Goal: Task Accomplishment & Management: Use online tool/utility

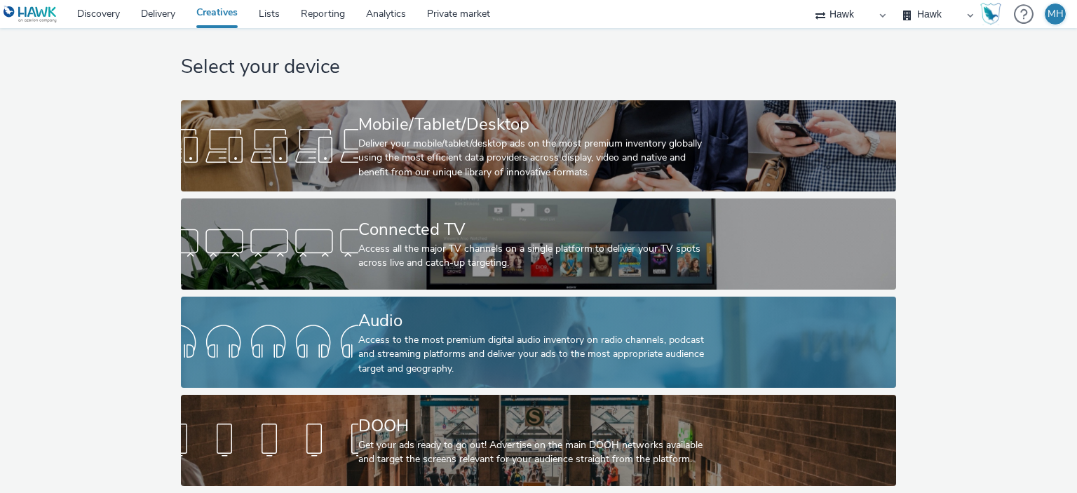
scroll to position [23, 0]
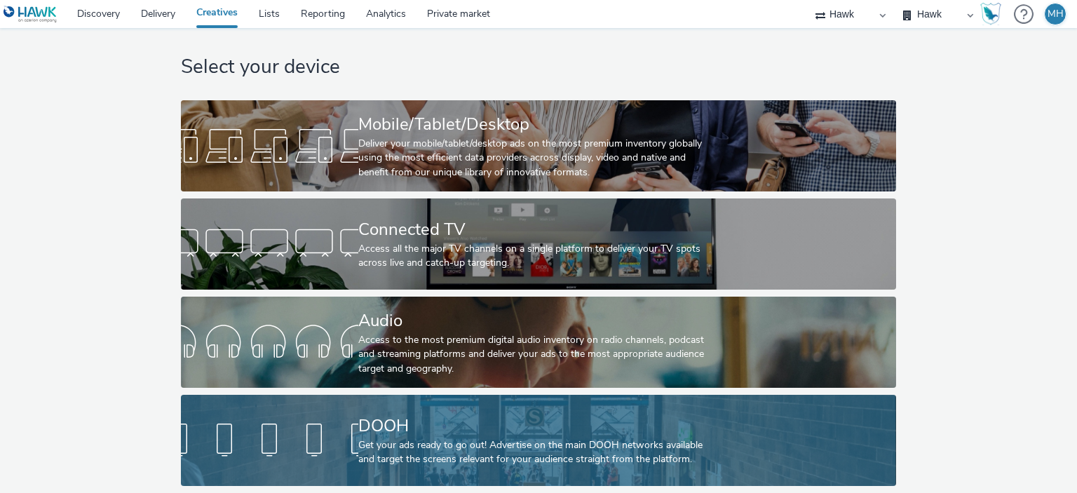
click at [432, 442] on div "Get your ads ready to go out! Advertise on the main DOOH networks available and…" at bounding box center [535, 452] width 355 height 29
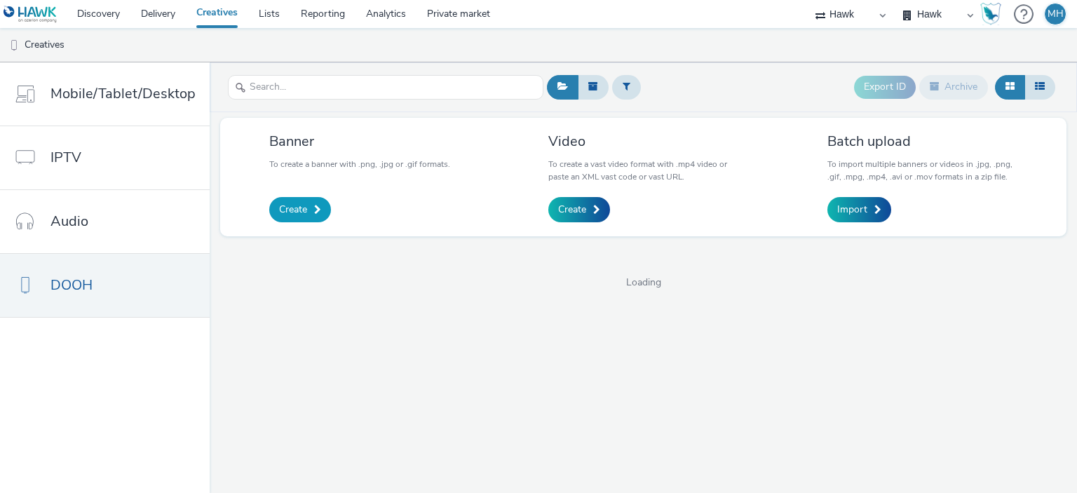
click at [300, 209] on span "Create" at bounding box center [293, 210] width 28 height 14
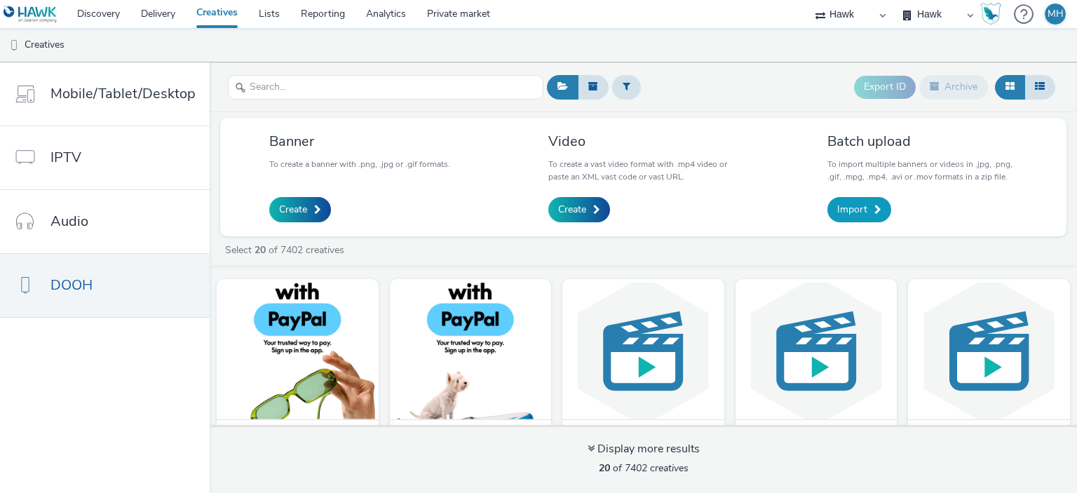
click at [865, 209] on span "Import" at bounding box center [852, 210] width 30 height 14
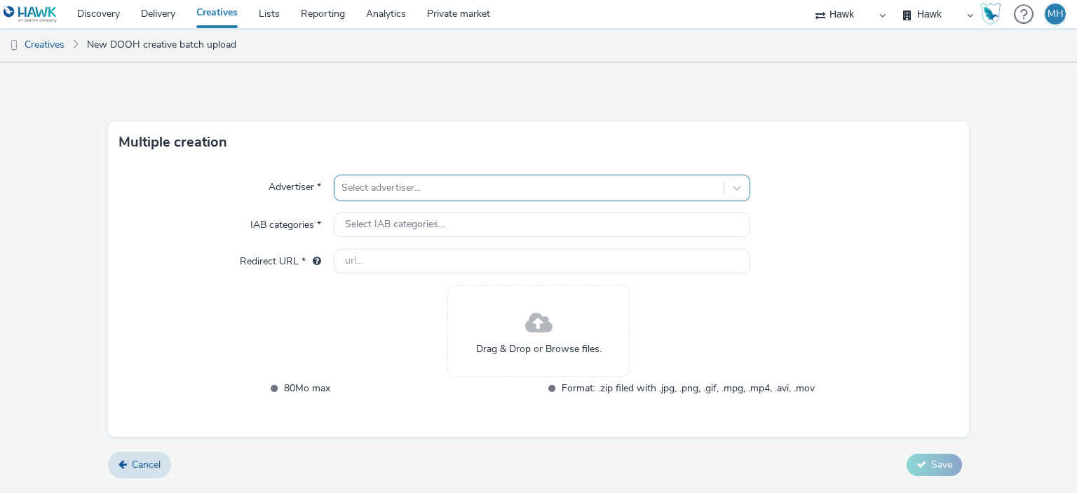
click at [468, 190] on div at bounding box center [529, 188] width 375 height 17
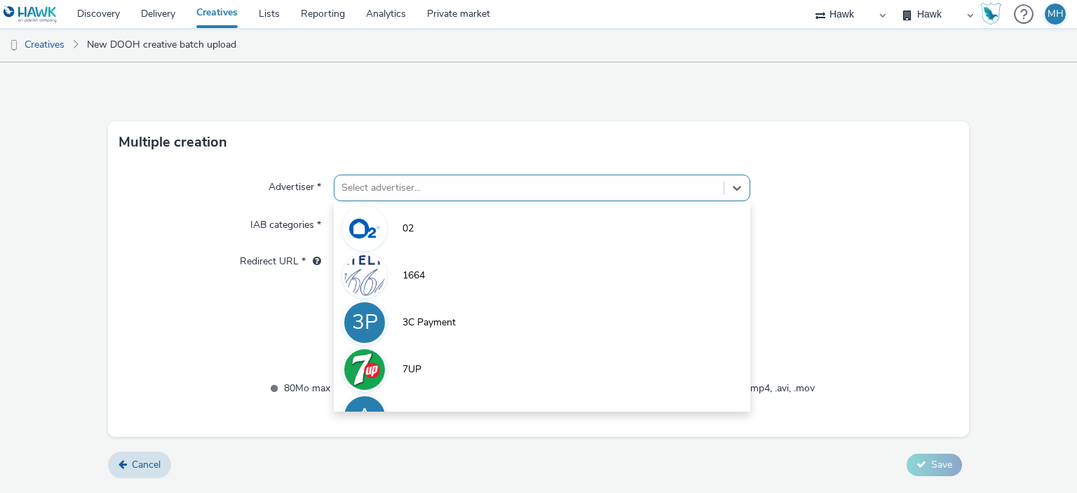
click at [463, 140] on div "Multiple creation" at bounding box center [539, 142] width 862 height 42
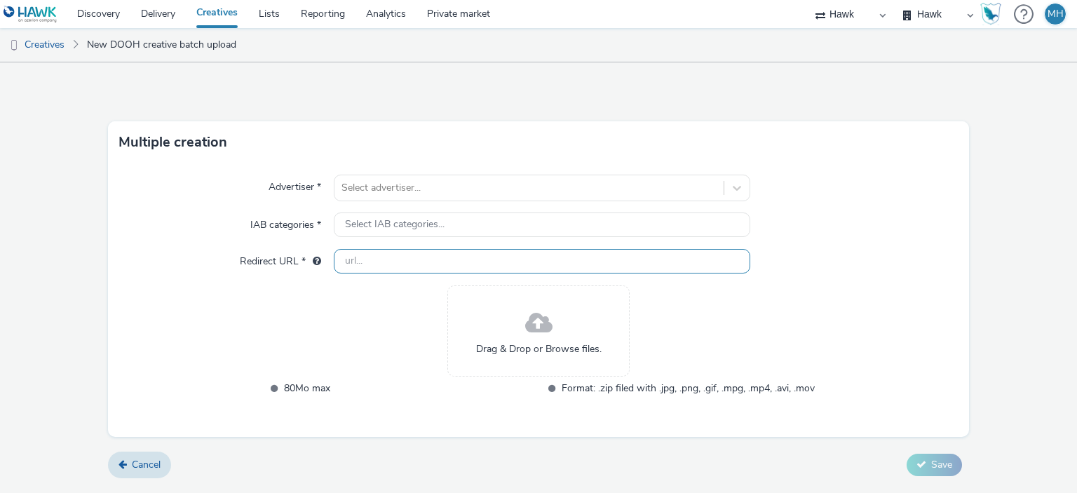
click at [450, 257] on input "text" at bounding box center [542, 261] width 416 height 25
click at [433, 128] on div "Multiple creation" at bounding box center [539, 142] width 862 height 42
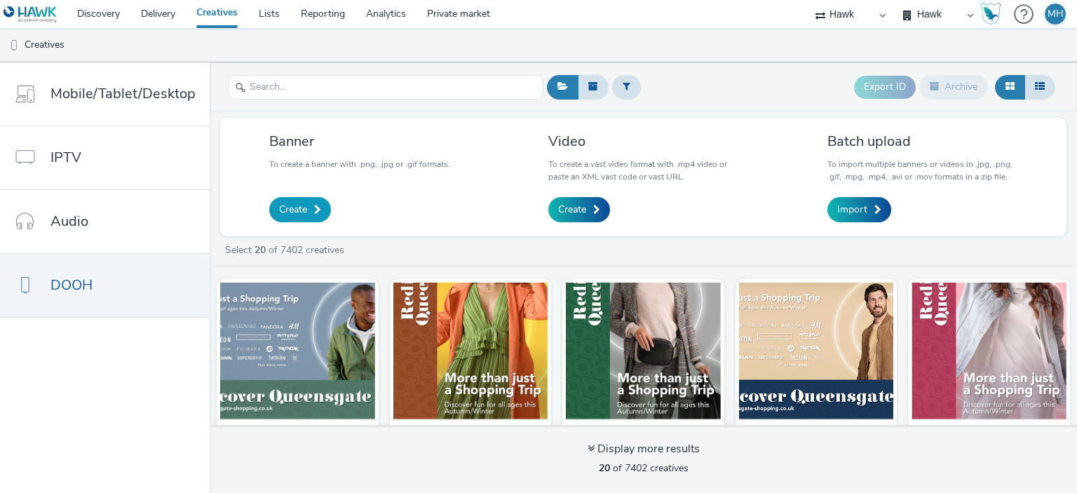
click at [319, 216] on link "Create" at bounding box center [300, 209] width 62 height 25
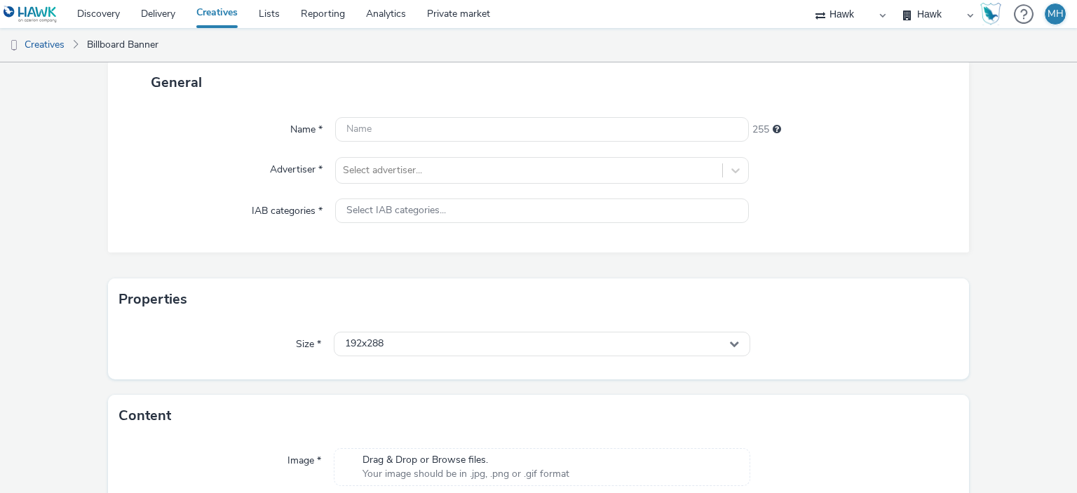
scroll to position [13, 0]
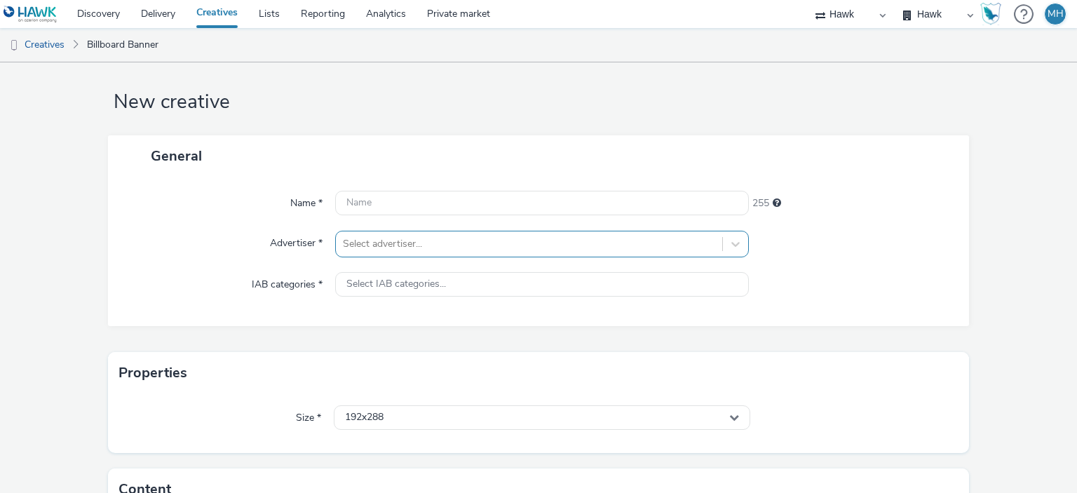
click at [404, 250] on div "Select advertiser..." at bounding box center [541, 244] width 413 height 27
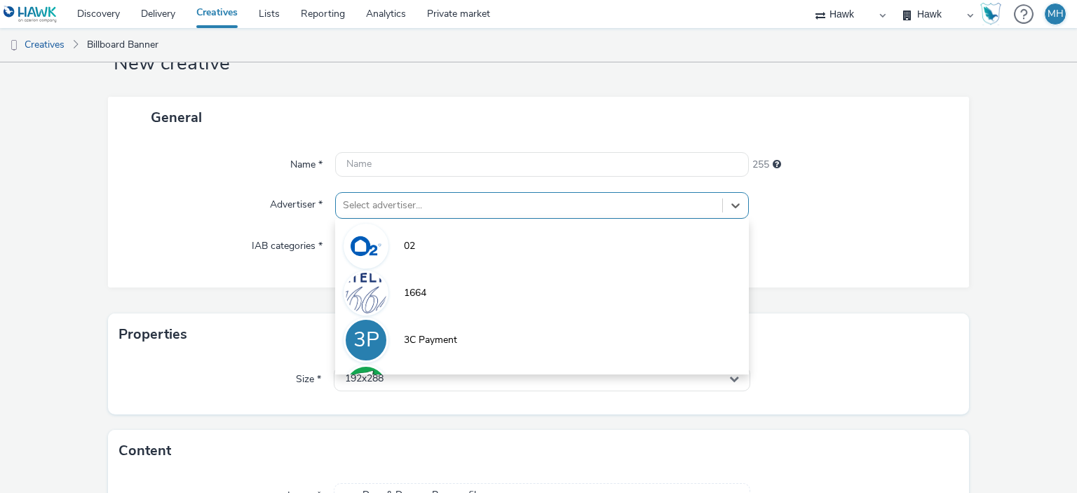
scroll to position [55, 0]
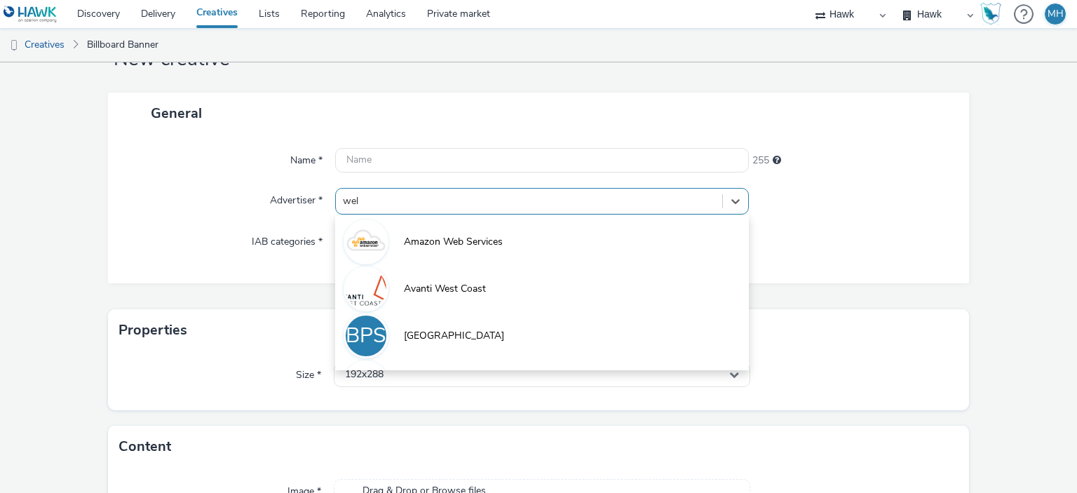
type input "well"
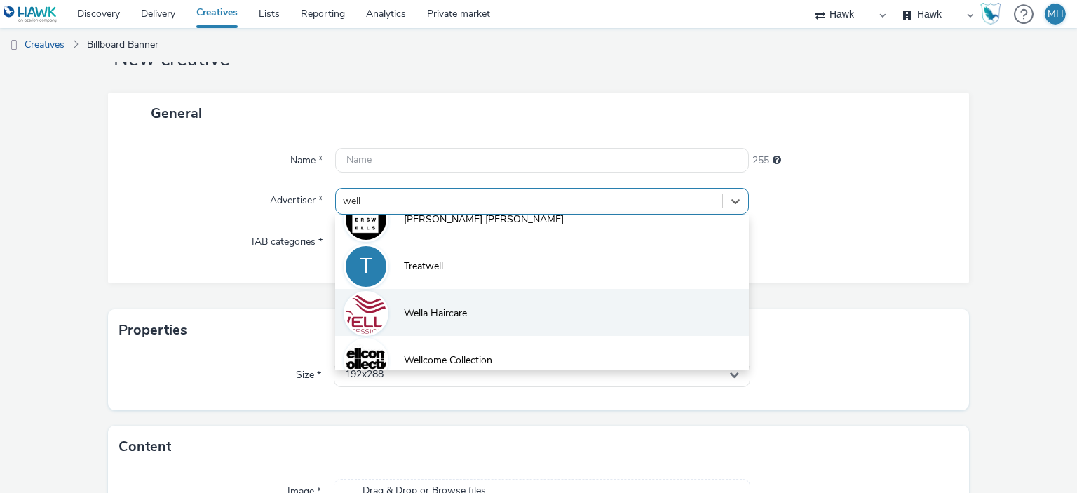
scroll to position [273, 0]
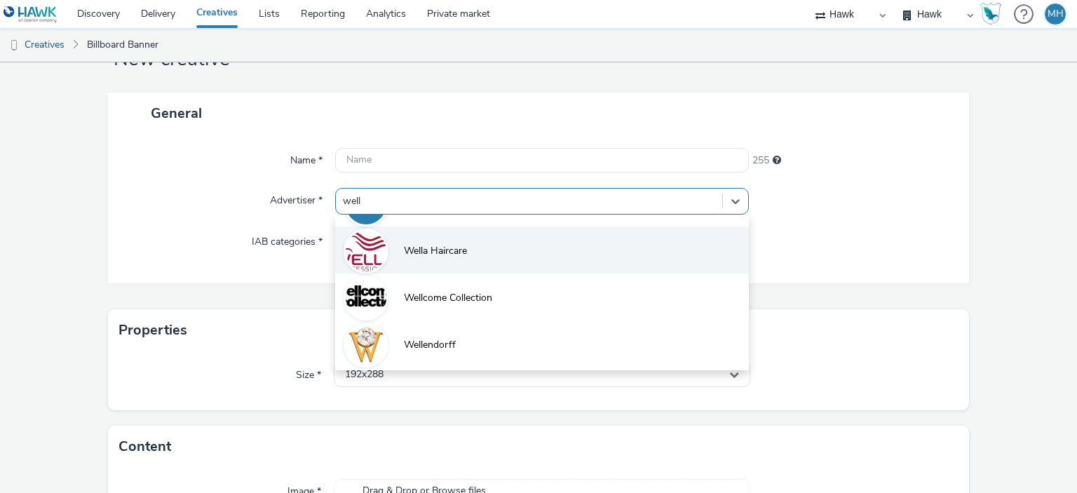
click at [473, 262] on li "Wella Haircare" at bounding box center [541, 250] width 413 height 47
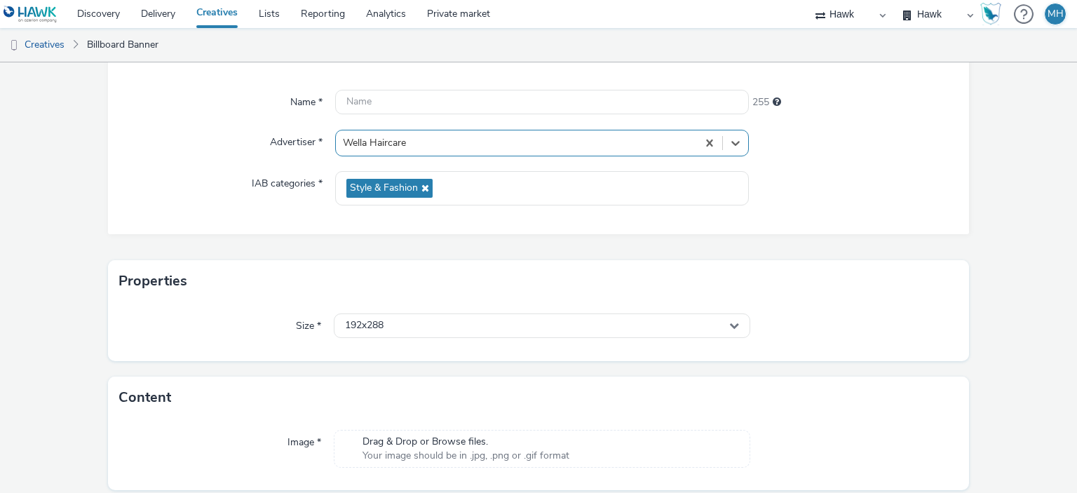
scroll to position [162, 0]
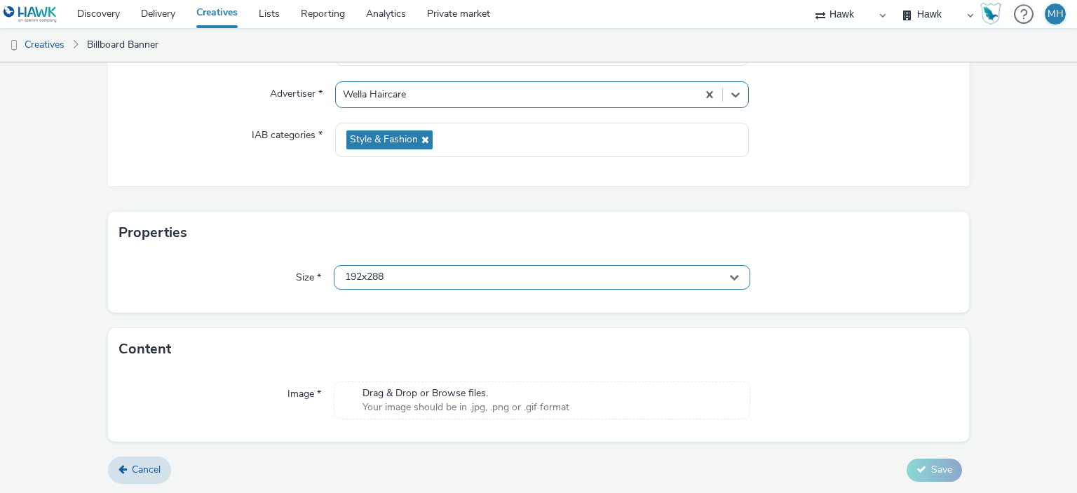
click at [406, 280] on div "192x288" at bounding box center [542, 277] width 416 height 25
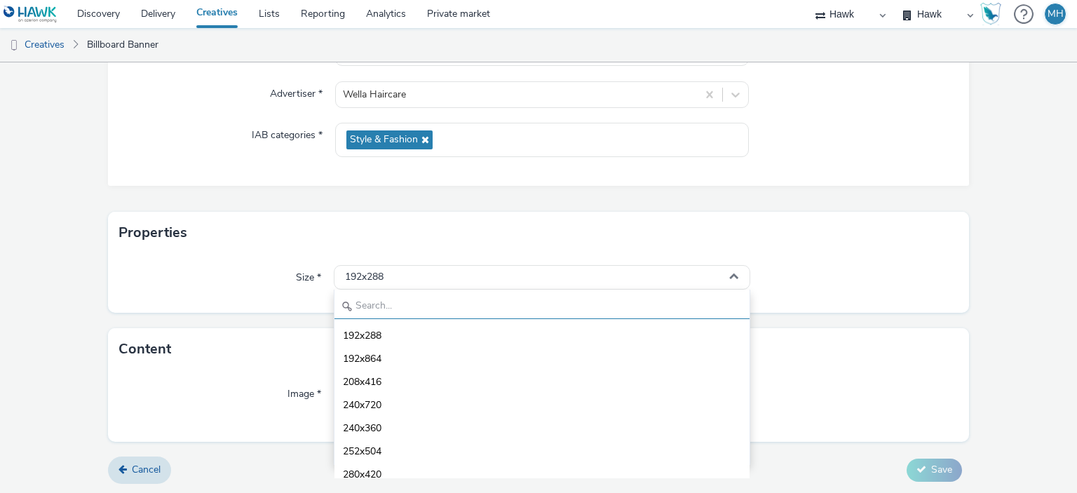
drag, startPoint x: 356, startPoint y: 321, endPoint x: 365, endPoint y: 309, distance: 15.2
click at [363, 311] on div "192x288 192x864 208x416 240x720 240x360 252x504 280x420 288x420 305x433 312x469…" at bounding box center [542, 377] width 416 height 175
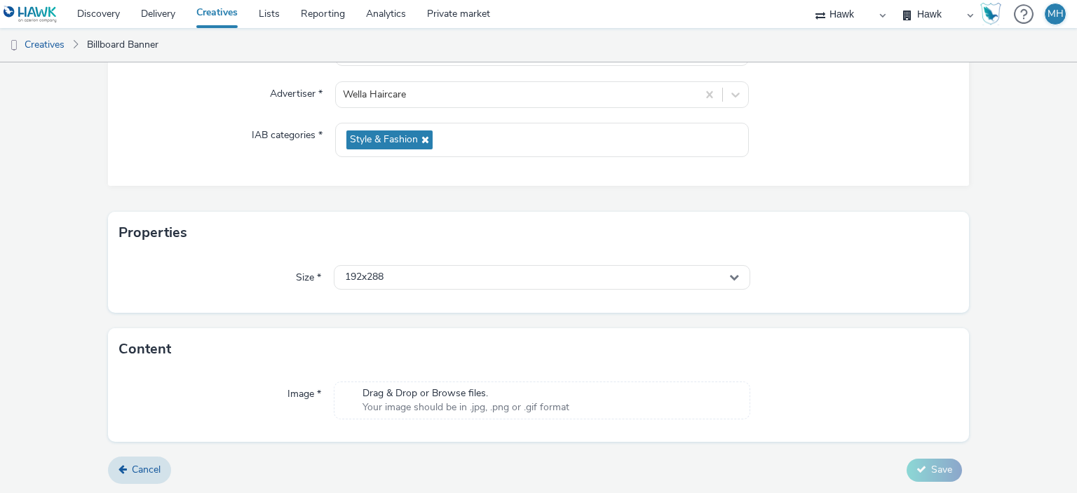
click at [370, 290] on div "Size * 192x288" at bounding box center [539, 283] width 862 height 59
click at [372, 286] on div "192x288" at bounding box center [542, 277] width 416 height 25
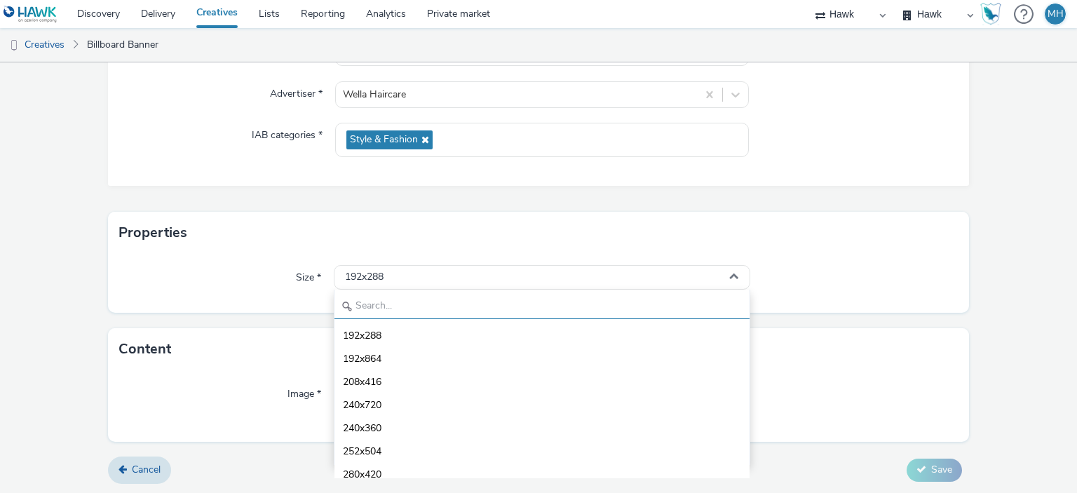
click at [379, 305] on input "text" at bounding box center [542, 307] width 415 height 25
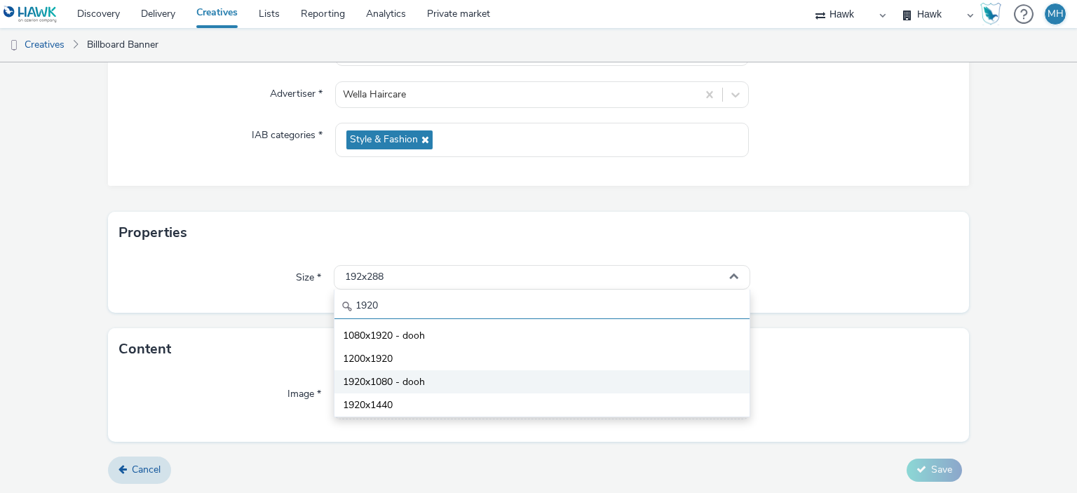
type input "1920"
click at [416, 381] on span "1920x1080 - dooh" at bounding box center [384, 382] width 82 height 14
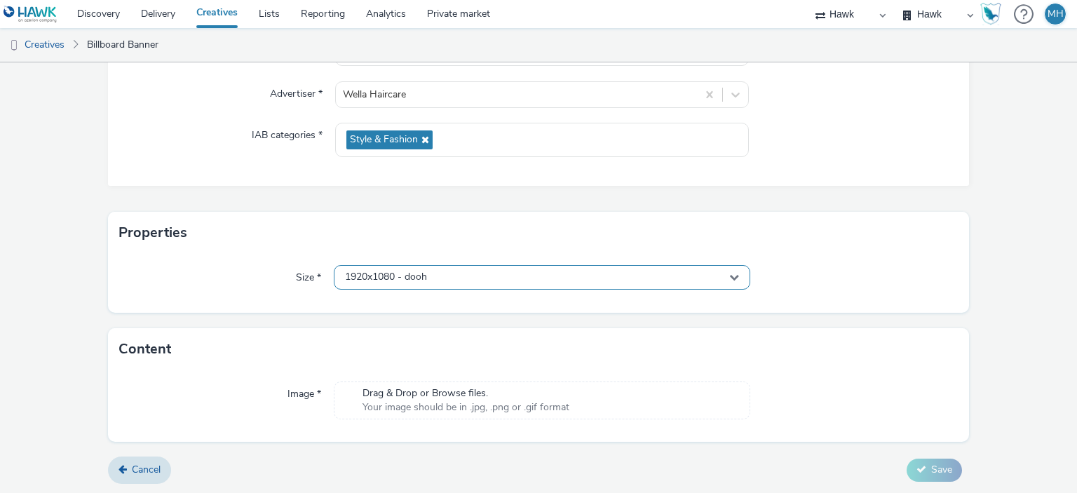
click at [432, 266] on div "1920x1080 - dooh" at bounding box center [542, 277] width 416 height 25
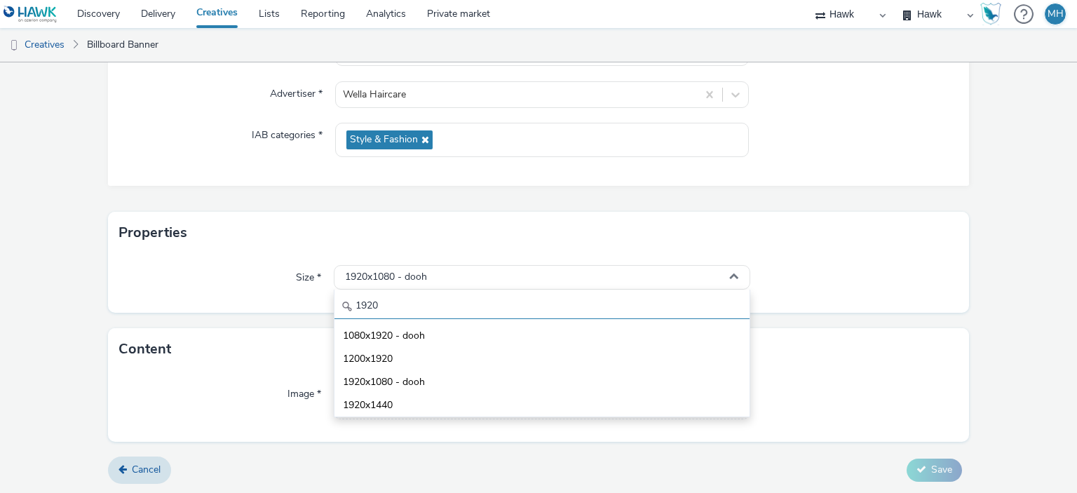
click at [423, 302] on input "1920" at bounding box center [542, 307] width 415 height 25
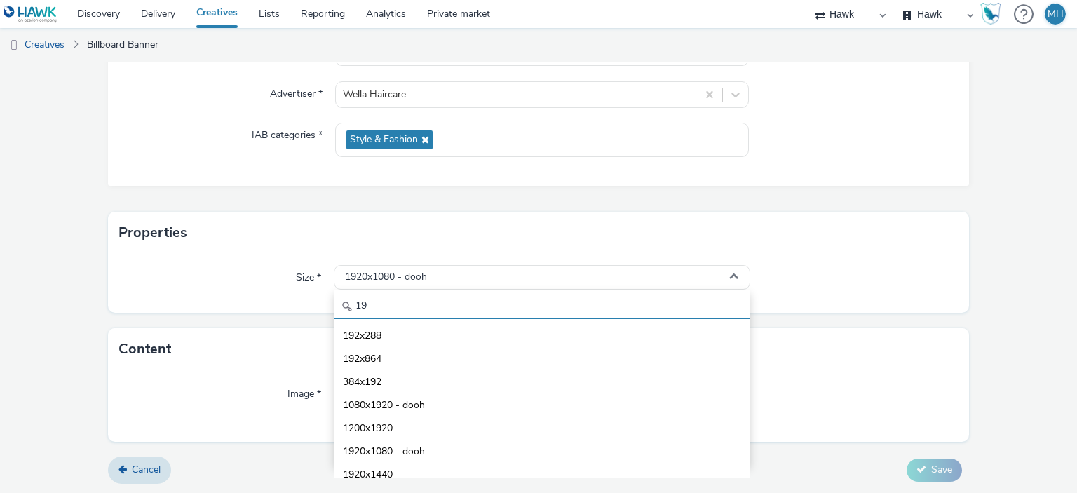
type input "1"
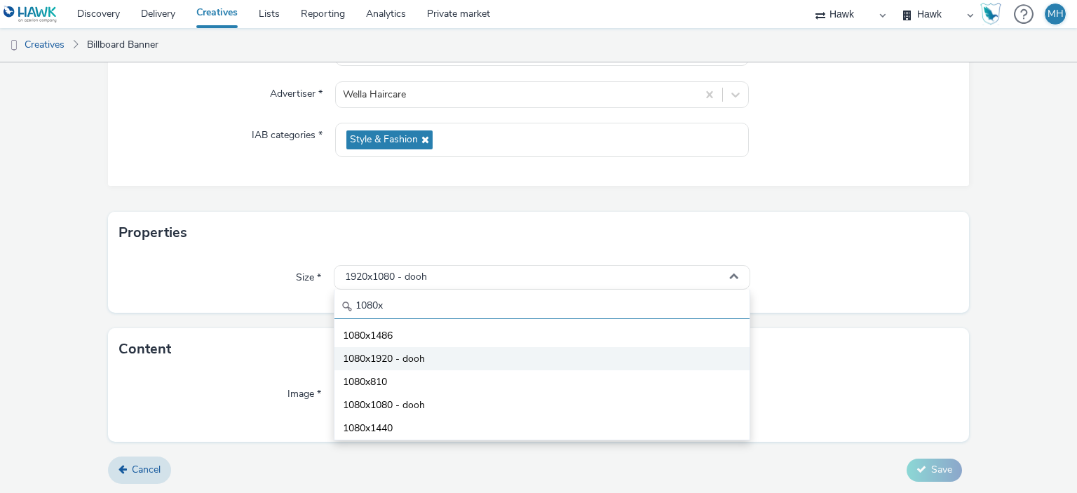
type input "1080x"
click at [478, 358] on li "1080x1920 - dooh" at bounding box center [542, 358] width 415 height 23
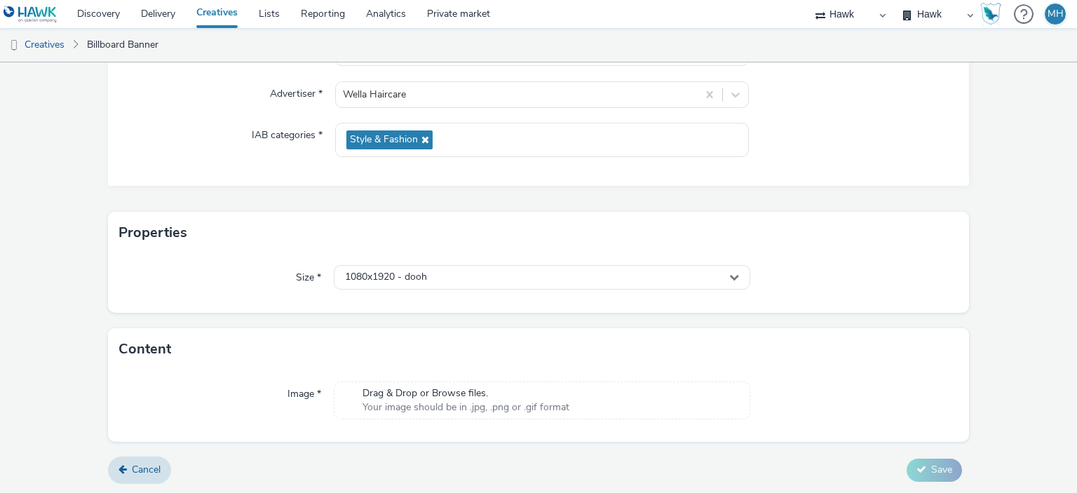
scroll to position [22, 0]
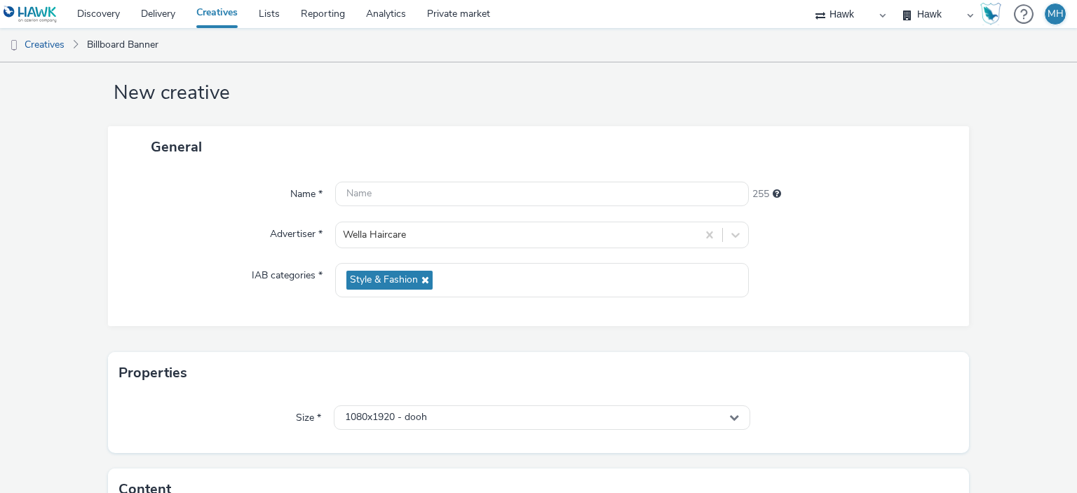
click at [440, 177] on div "Name * 255 Advertiser * Wella Haircare IAB categories * Style & Fashion" at bounding box center [539, 247] width 862 height 159
click at [443, 193] on input "text" at bounding box center [541, 194] width 413 height 25
click at [460, 194] on input "GBR_Wella_HouseofWella_1080x1920" at bounding box center [541, 194] width 413 height 25
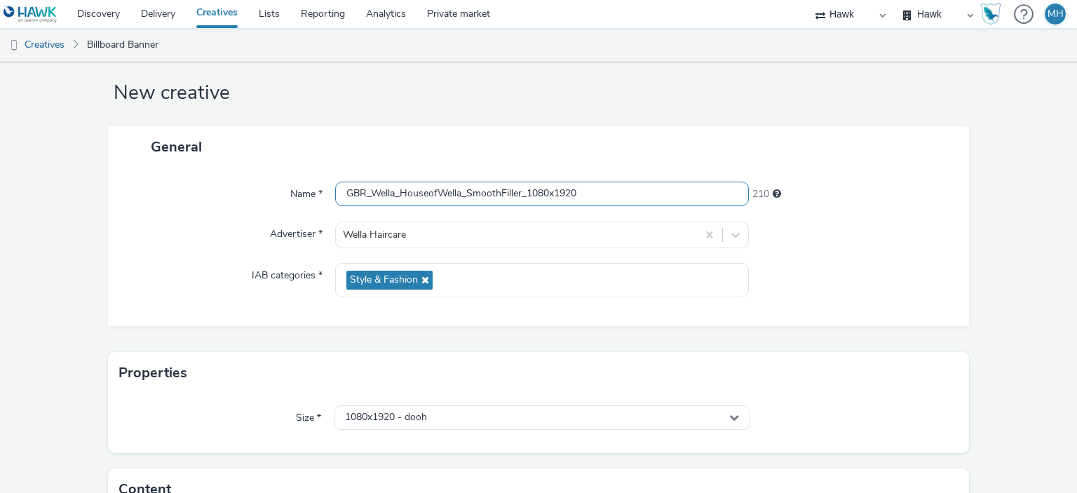
click at [591, 190] on input "GBR_Wella_HouseofWella_SmoothFiller_1080x1920" at bounding box center [541, 194] width 413 height 25
type input "GBR_Wella_HouseofWella_SmoothFiller_1080x1920_D6_QR"
drag, startPoint x: 957, startPoint y: 330, endPoint x: 732, endPoint y: 330, distance: 225.8
click at [958, 330] on div "General Name * GBR_Wella_HouseofWella_SmoothFiller_1080x1920_D6_QR 204 Advertis…" at bounding box center [539, 239] width 862 height 226
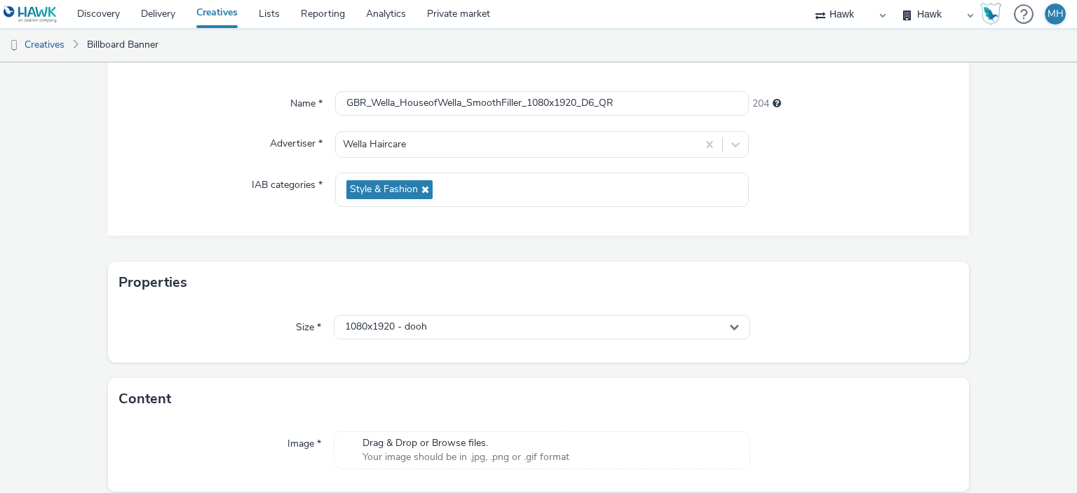
scroll to position [162, 0]
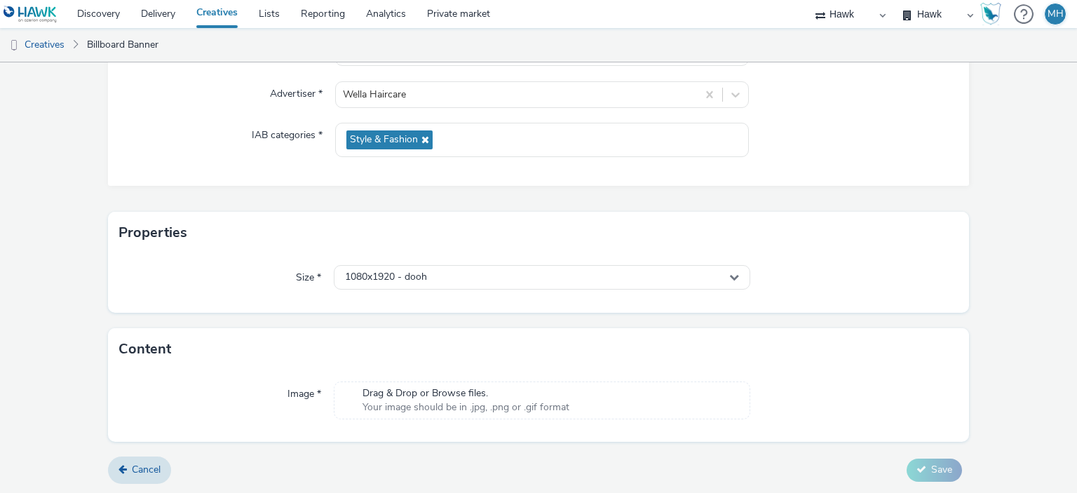
click at [564, 374] on div "Image * Drag & Drop or Browse files. Your image should be in .jpg, .png or .gif…" at bounding box center [539, 406] width 862 height 72
click at [562, 384] on div "Drag & Drop or Browse files. Your image should be in .jpg, .png or .gif format" at bounding box center [542, 401] width 416 height 38
click at [478, 384] on div "Drag & Drop or Browse files. Your image should be in .jpg, .png or .gif format" at bounding box center [542, 401] width 416 height 38
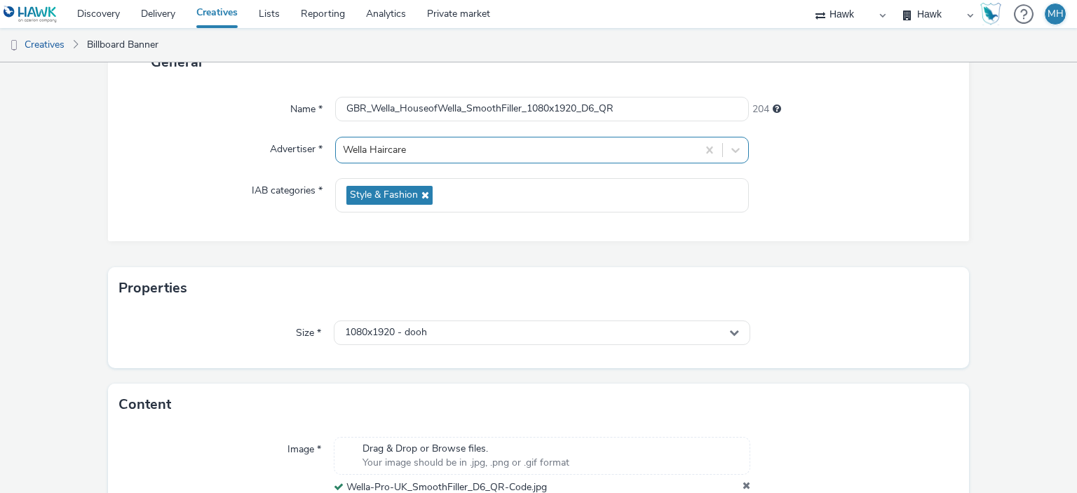
scroll to position [182, 0]
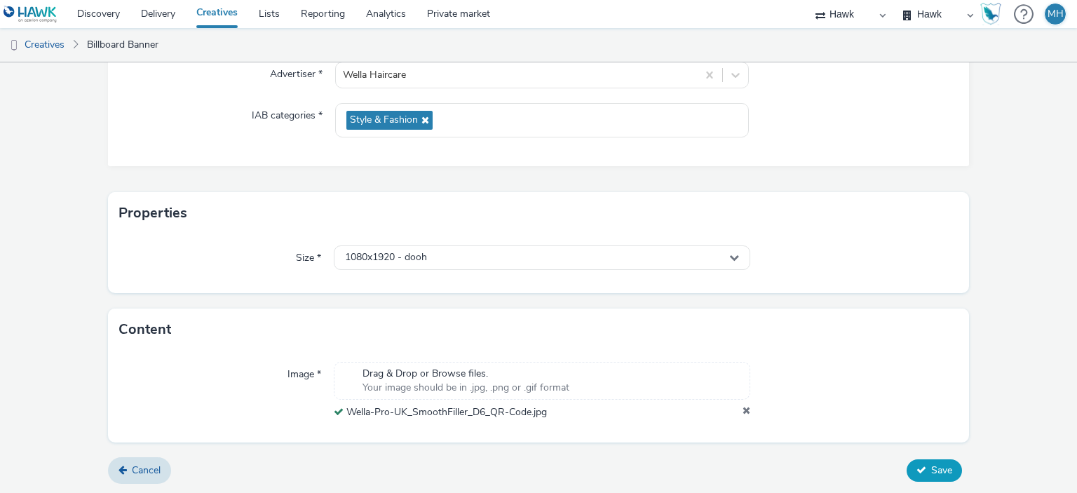
click at [917, 468] on icon at bounding box center [922, 470] width 10 height 10
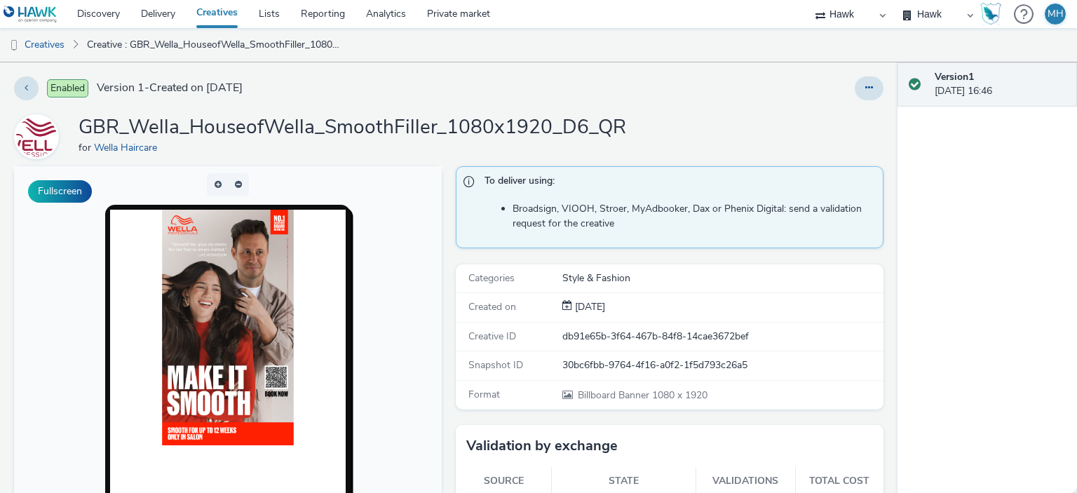
click at [201, 15] on link "Creatives" at bounding box center [217, 14] width 62 height 28
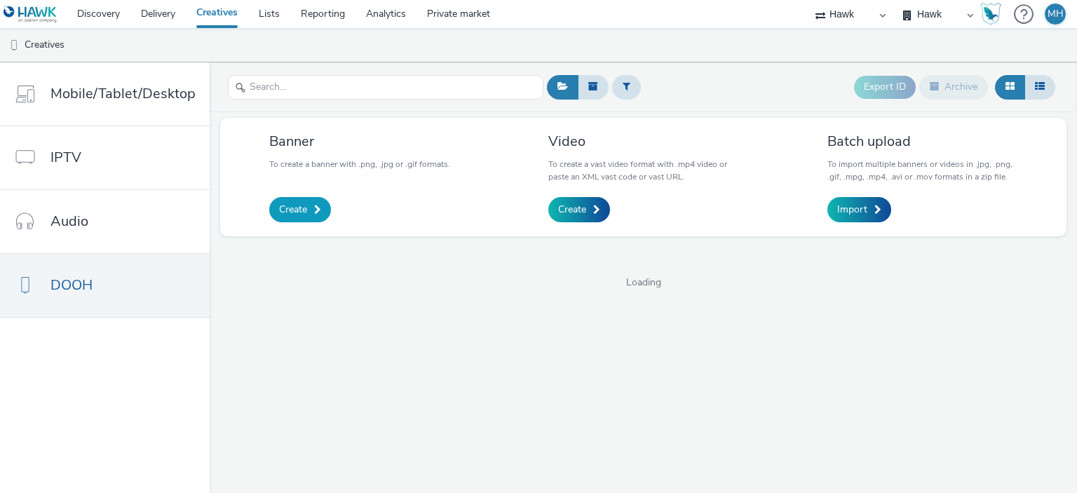
click at [311, 216] on link "Create" at bounding box center [300, 209] width 62 height 25
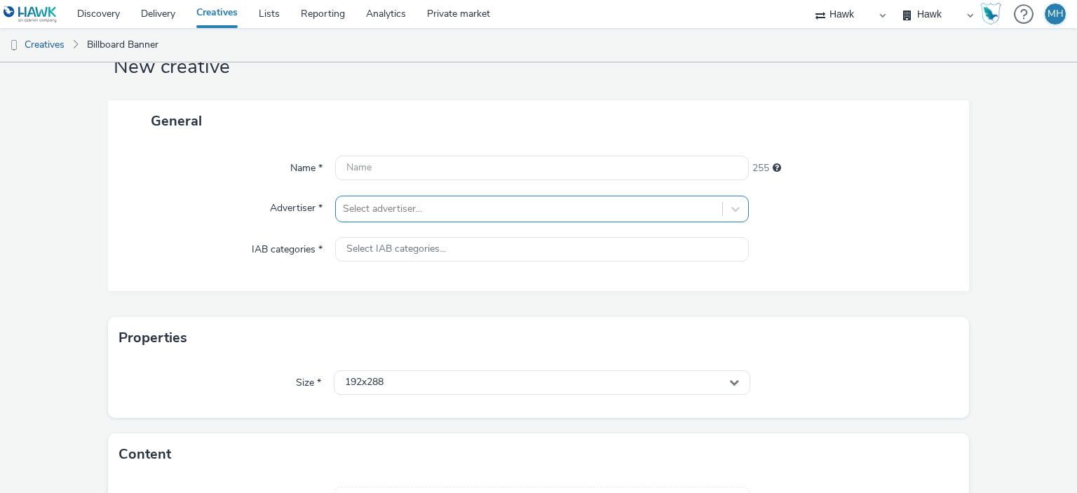
click at [385, 222] on div "Select advertiser..." at bounding box center [541, 209] width 413 height 27
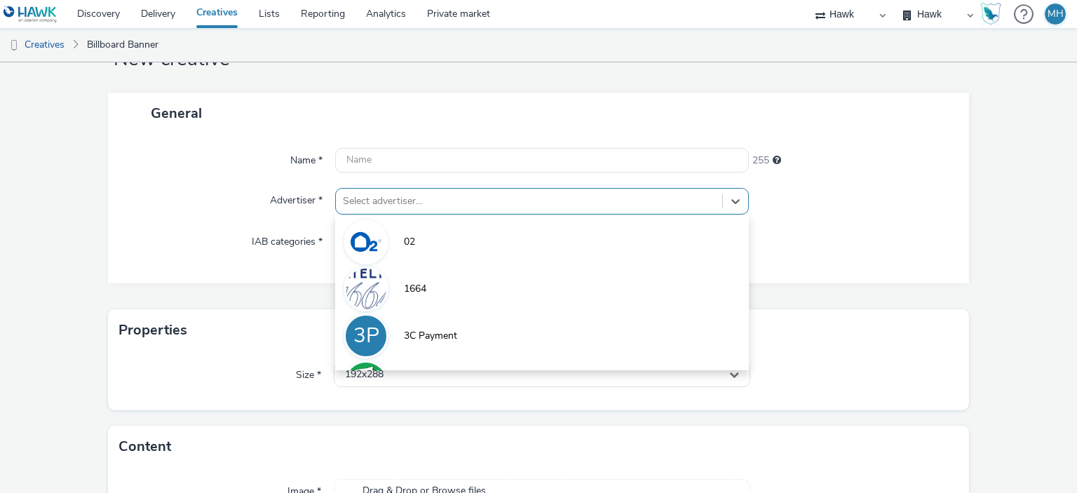
scroll to position [55, 0]
type input "wella"
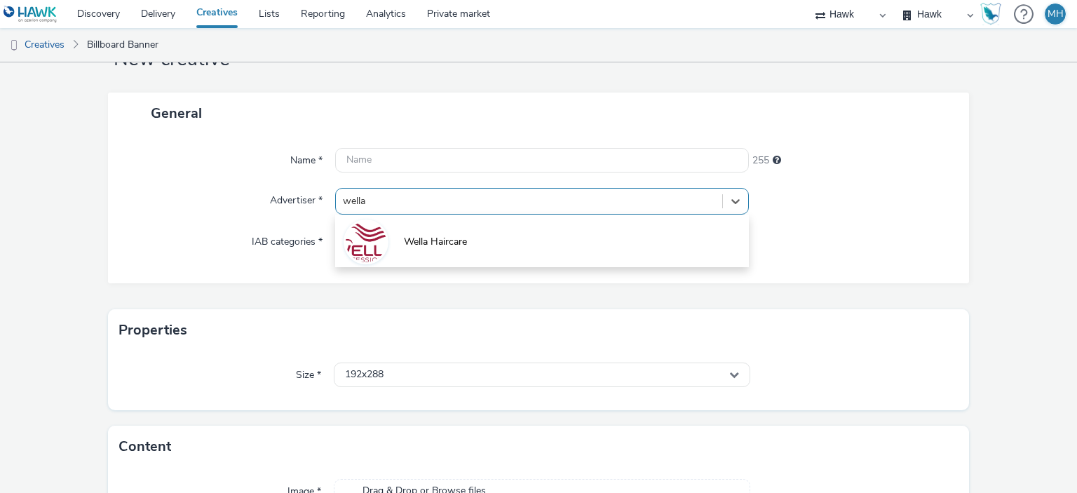
click at [385, 251] on li "Wella Haircare" at bounding box center [541, 240] width 413 height 47
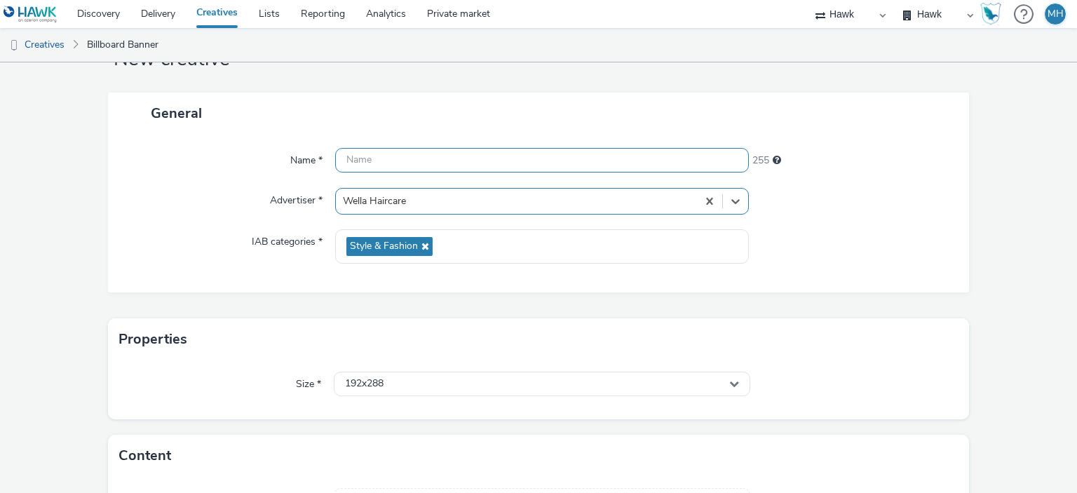
click at [363, 169] on input "text" at bounding box center [541, 160] width 413 height 25
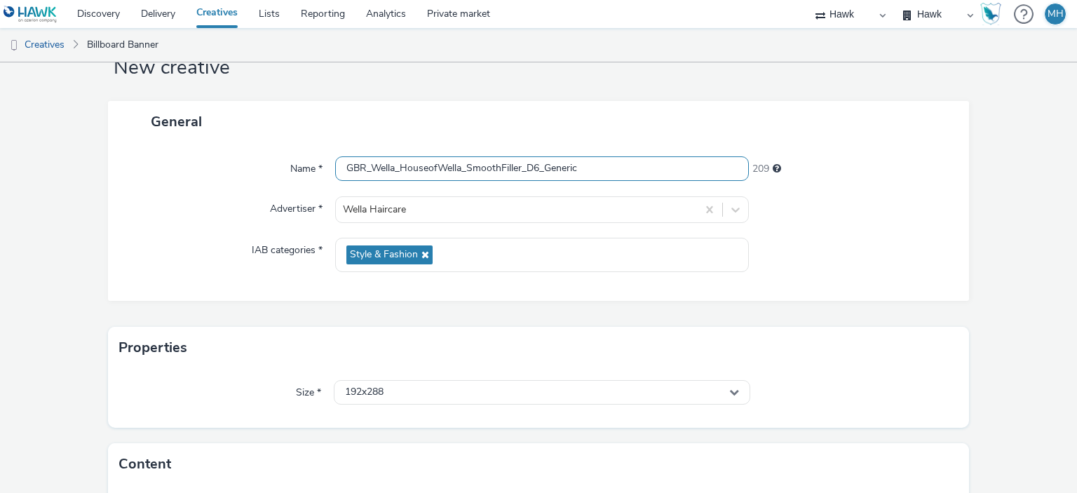
scroll to position [0, 0]
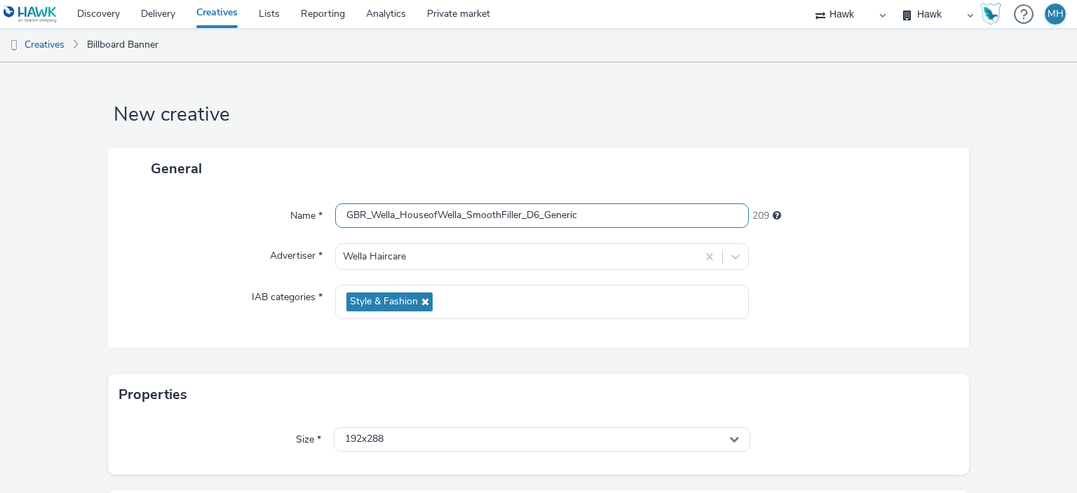
click at [611, 218] on input "GBR_Wella_HouseofWella_SmoothFiller_D6_Generic" at bounding box center [541, 215] width 413 height 25
type input "GBR_Wella_HouseofWella_SmoothFiller_D6_Generic"
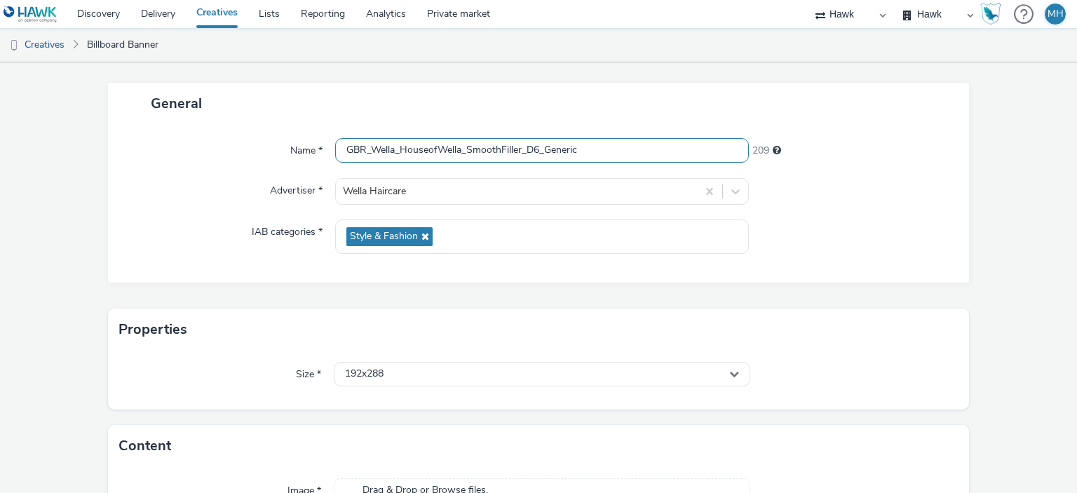
scroll to position [140, 0]
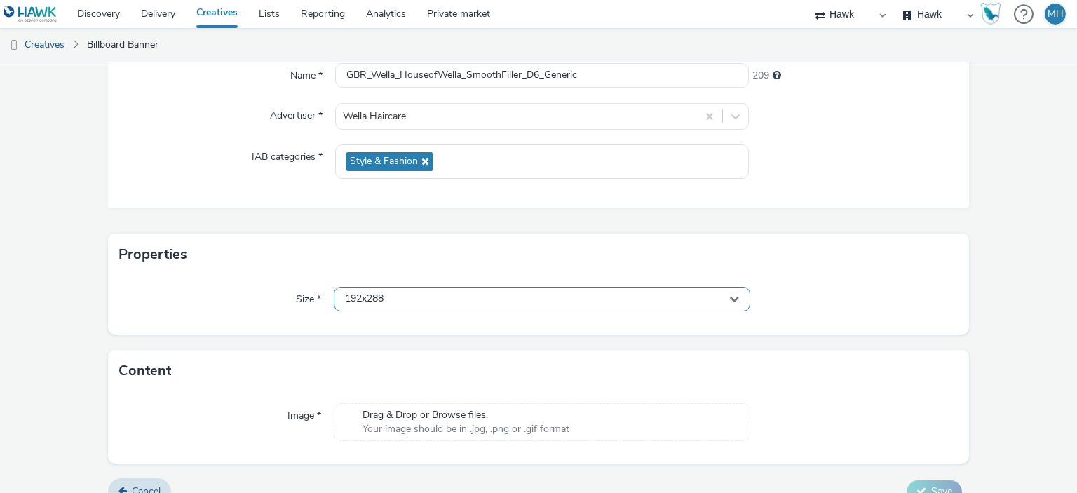
click at [431, 301] on div "192x288" at bounding box center [542, 299] width 416 height 25
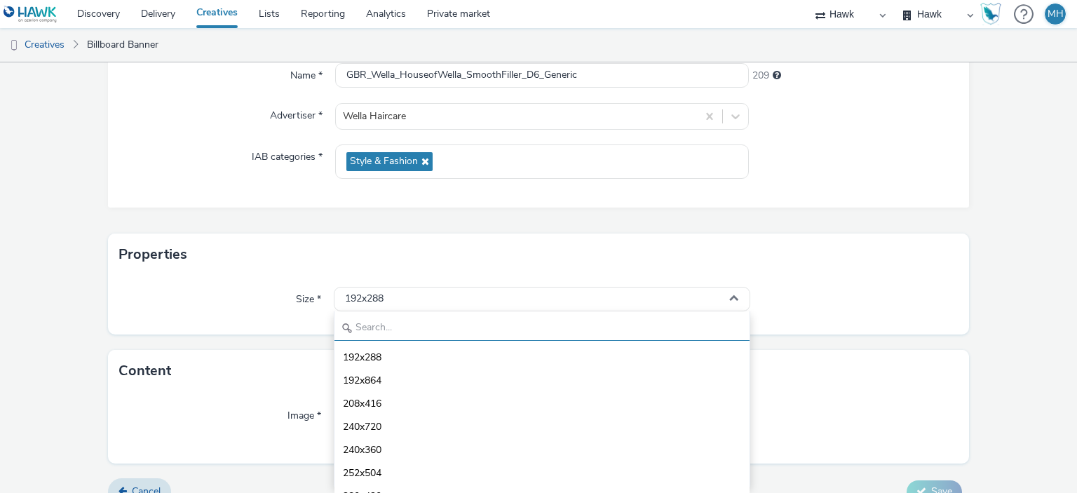
click at [393, 330] on input "text" at bounding box center [542, 328] width 415 height 25
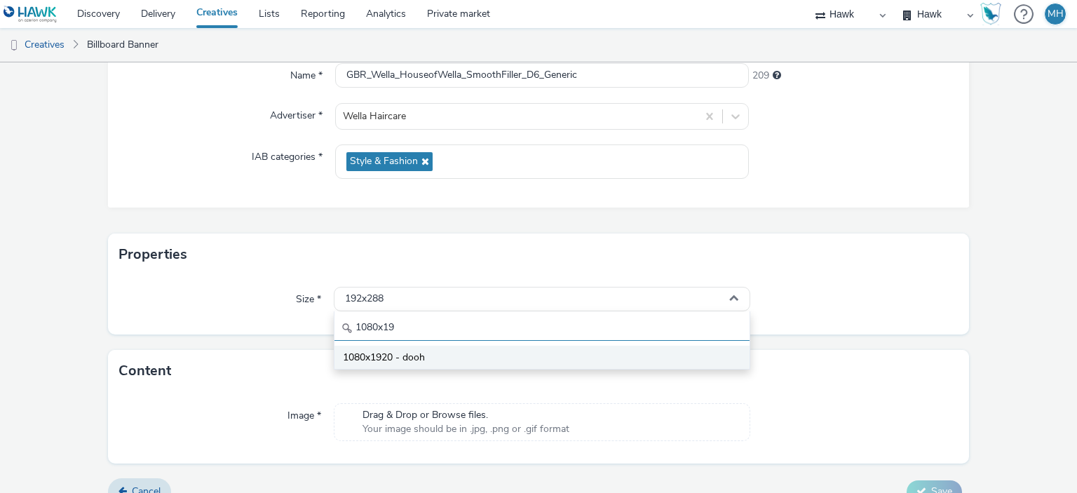
type input "1080x19"
click at [418, 351] on span "1080x1920 - dooh" at bounding box center [384, 358] width 82 height 14
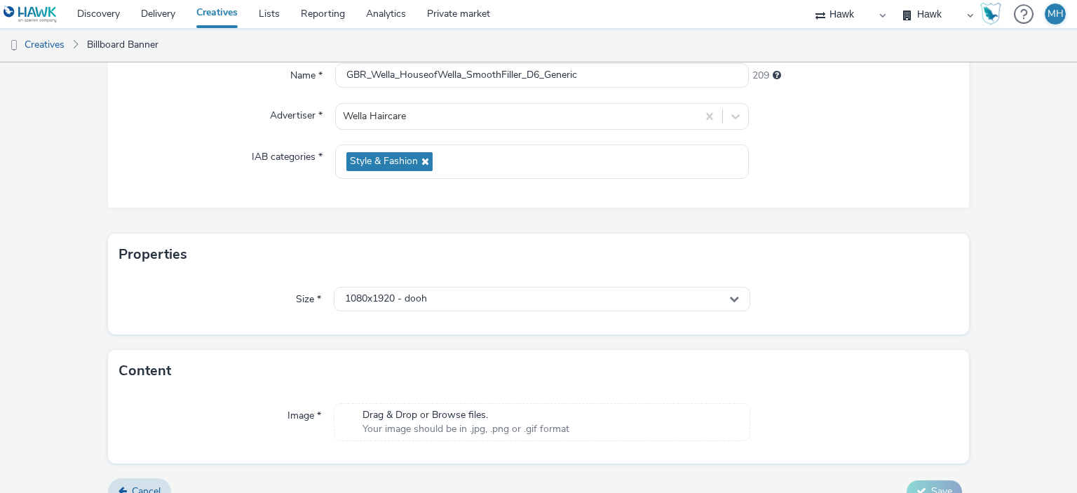
click at [469, 422] on span "Your image should be in .jpg, .png or .gif format" at bounding box center [466, 429] width 207 height 14
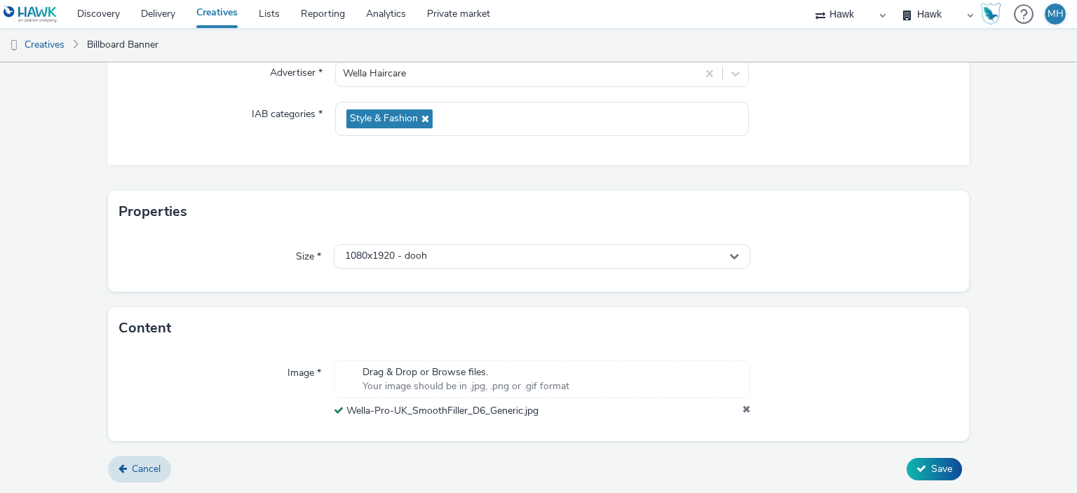
scroll to position [182, 0]
click at [932, 465] on span "Save" at bounding box center [941, 470] width 21 height 13
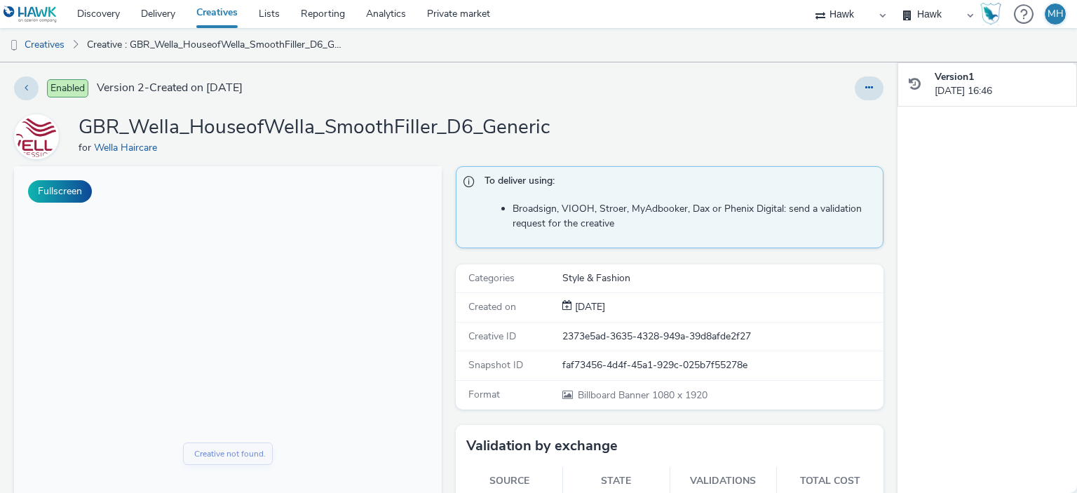
click at [234, 8] on link "Creatives" at bounding box center [217, 14] width 62 height 28
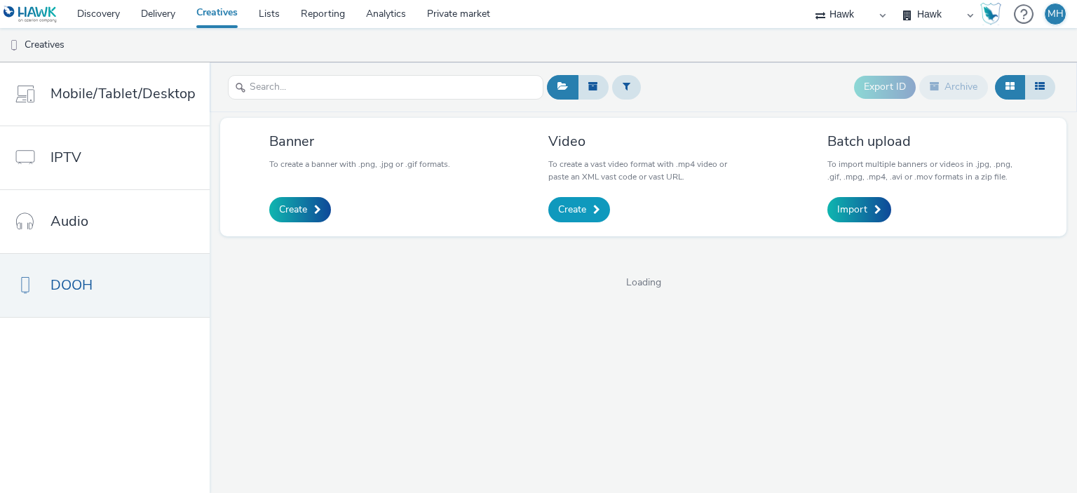
click at [560, 200] on link "Create" at bounding box center [579, 209] width 62 height 25
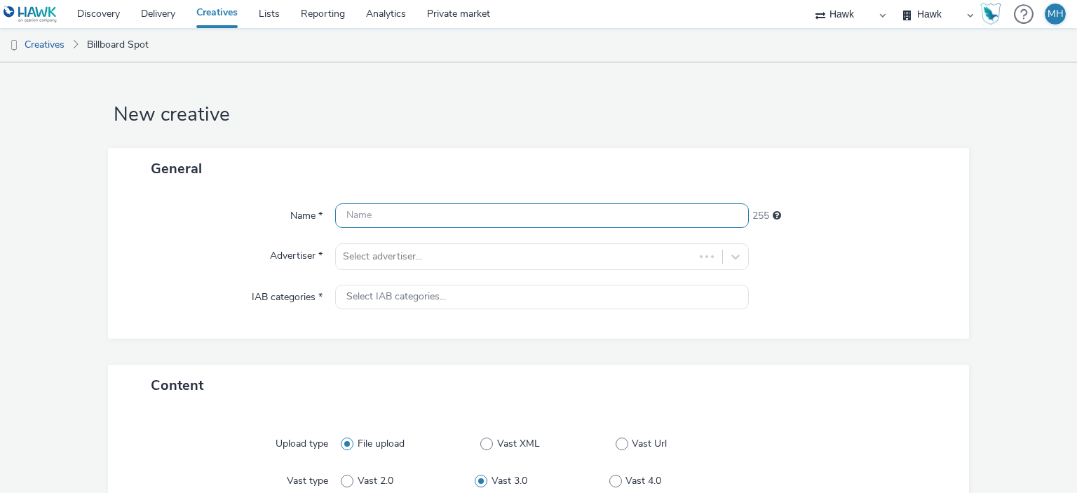
click at [472, 221] on input "text" at bounding box center [541, 215] width 413 height 25
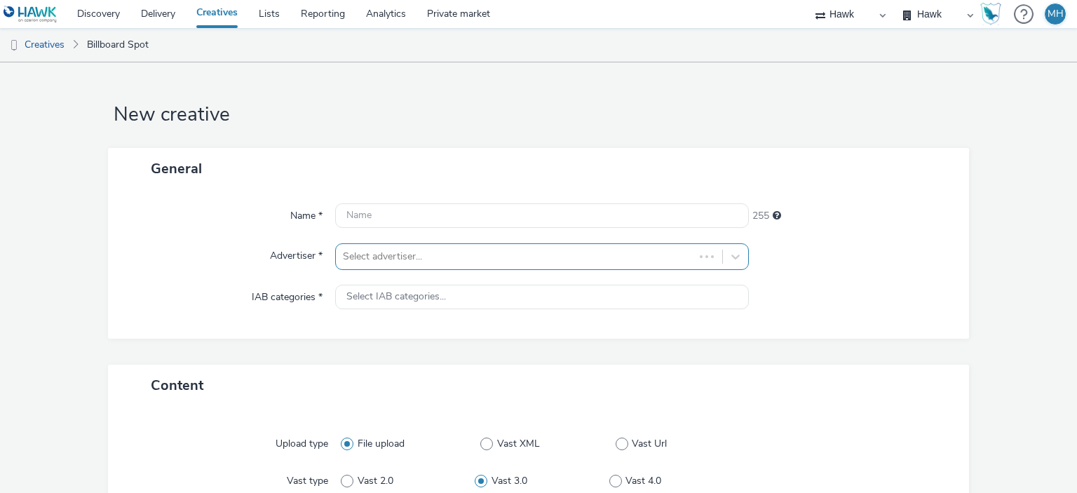
click at [440, 257] on div "Select advertiser..." at bounding box center [541, 256] width 413 height 27
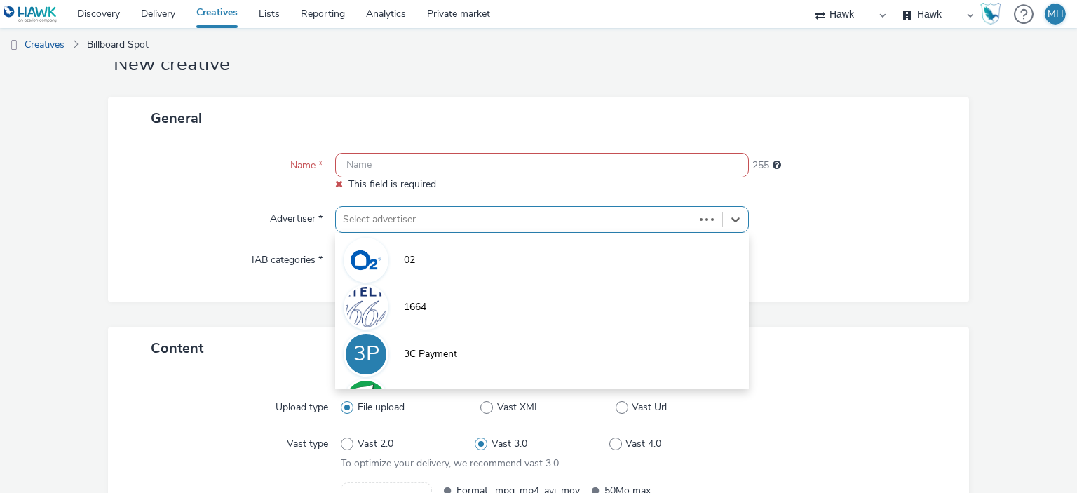
scroll to position [55, 0]
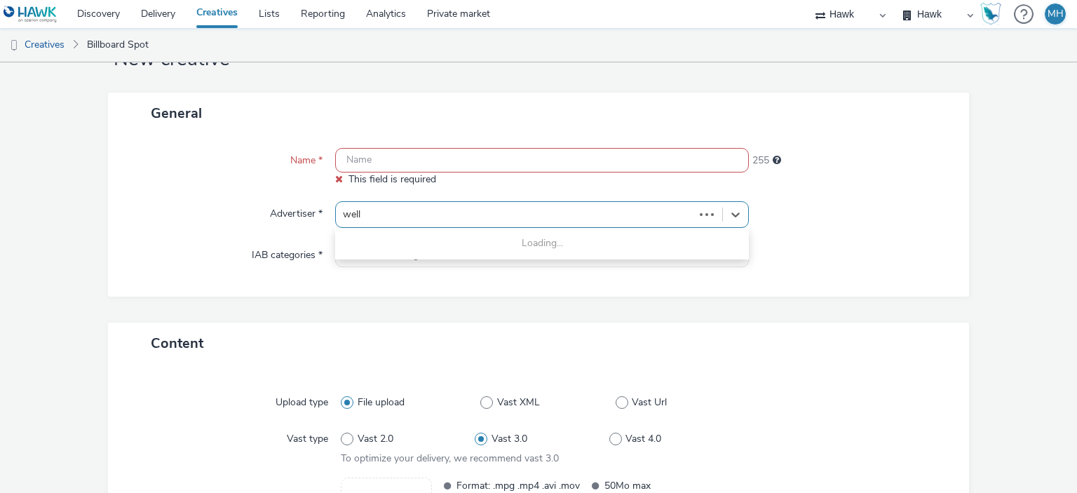
type input "wella"
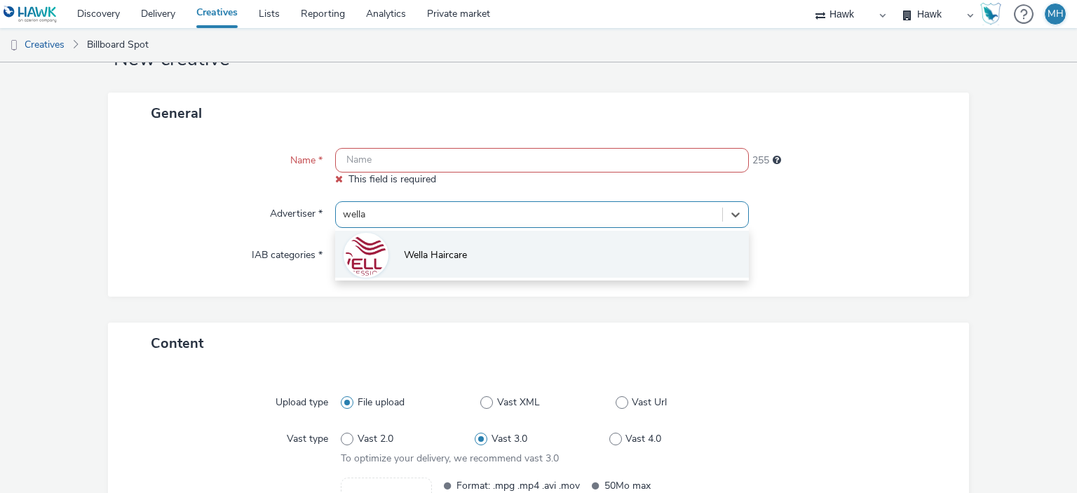
click at [432, 245] on li "Wella Haircare" at bounding box center [541, 254] width 413 height 47
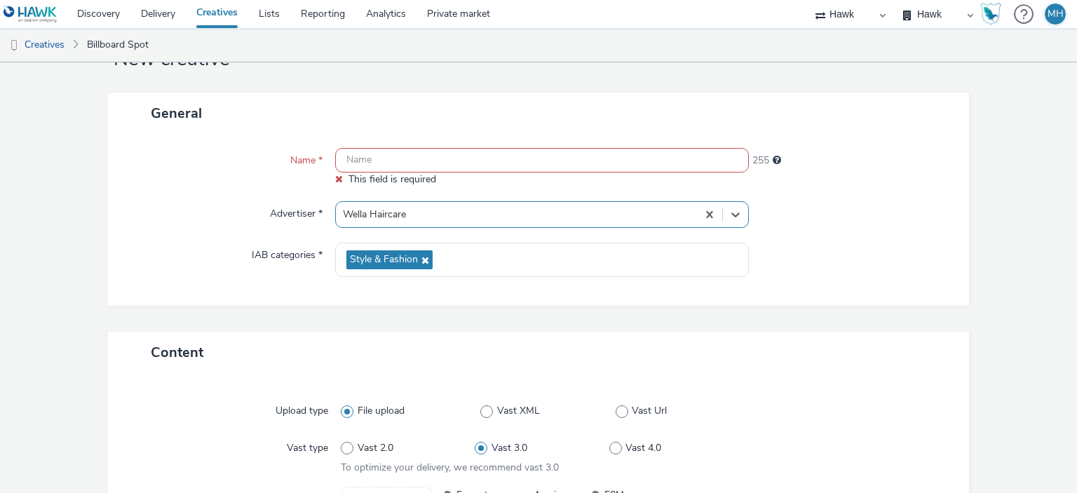
click at [447, 166] on input "text" at bounding box center [541, 160] width 413 height 25
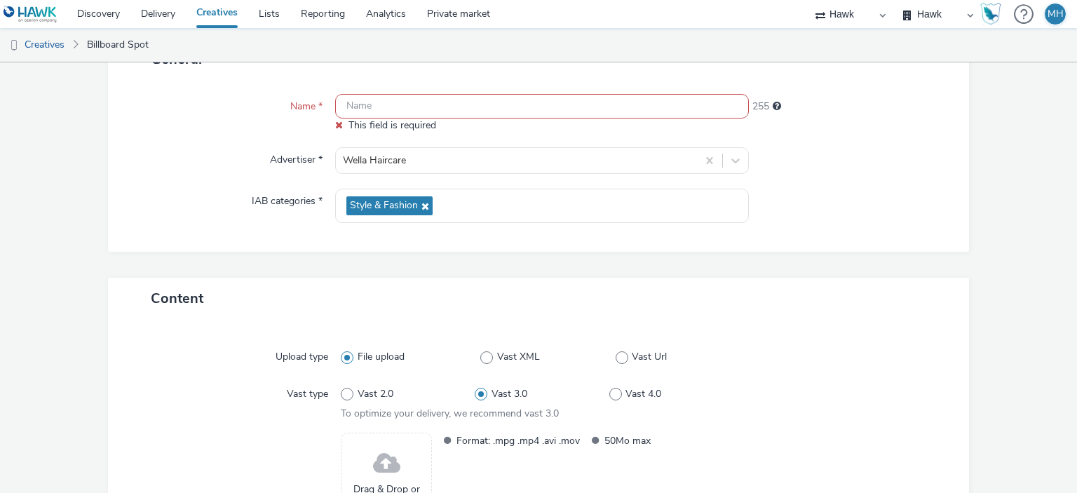
scroll to position [196, 0]
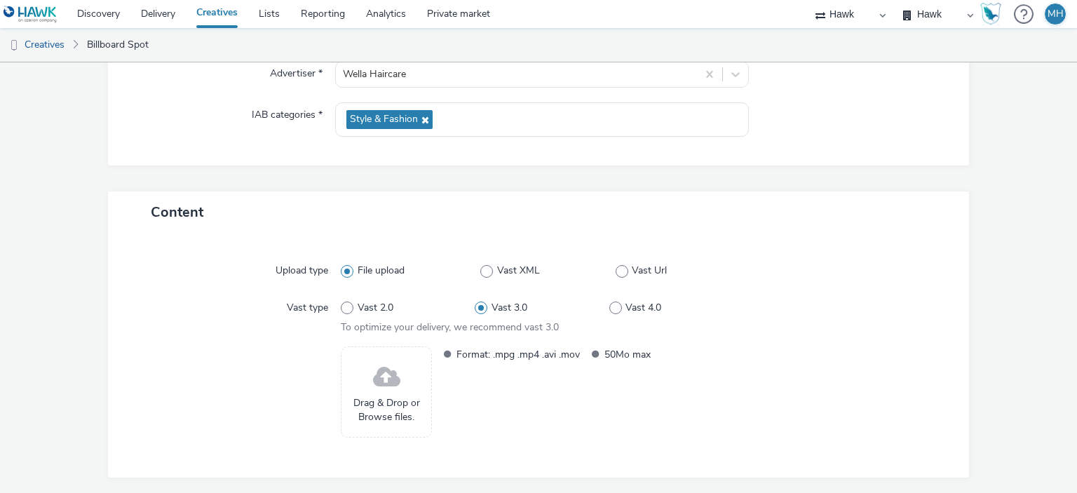
click at [396, 381] on span at bounding box center [386, 377] width 27 height 37
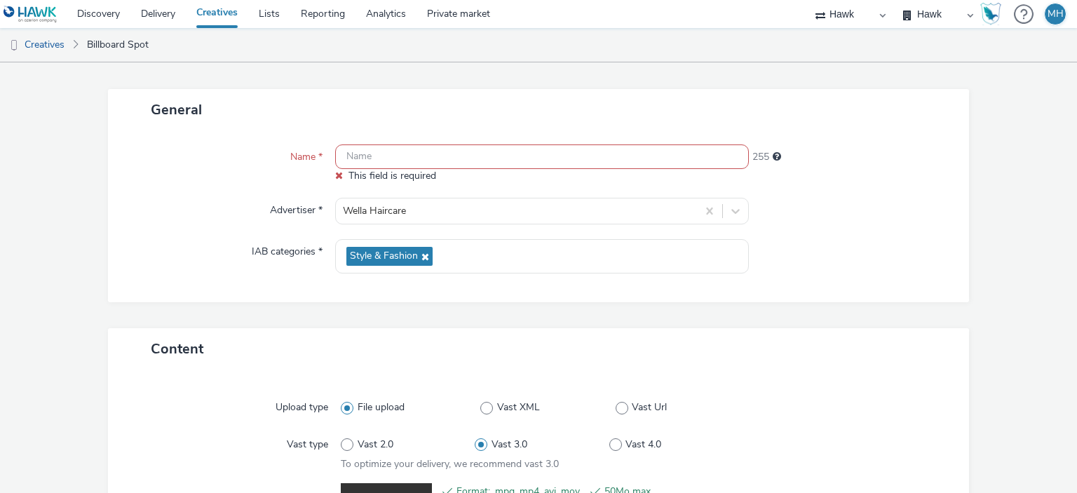
scroll to position [0, 0]
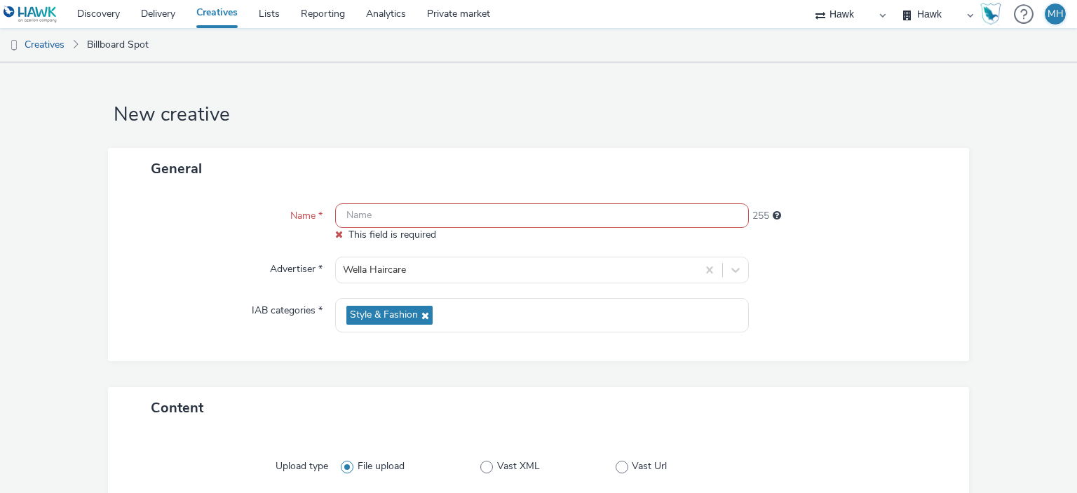
click at [381, 217] on input "text" at bounding box center [541, 215] width 413 height 25
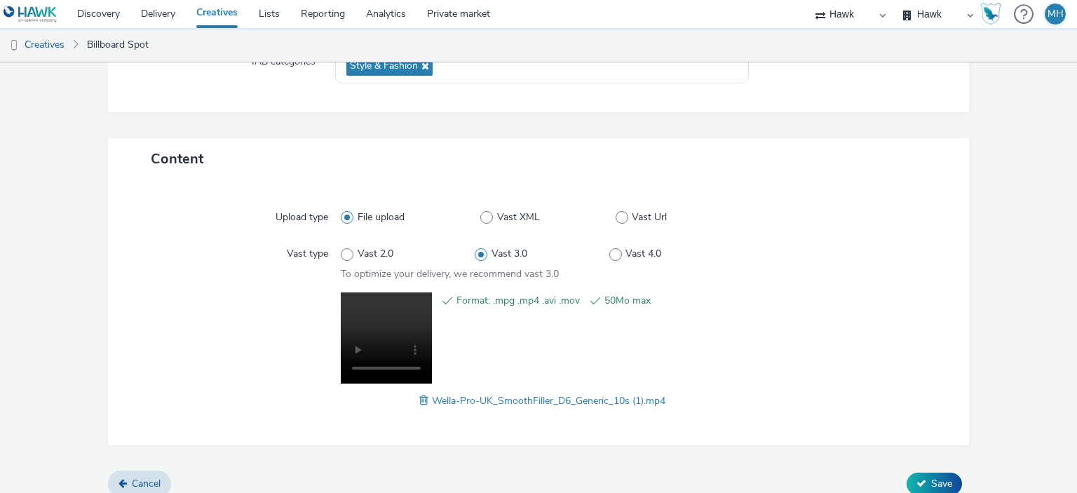
scroll to position [248, 0]
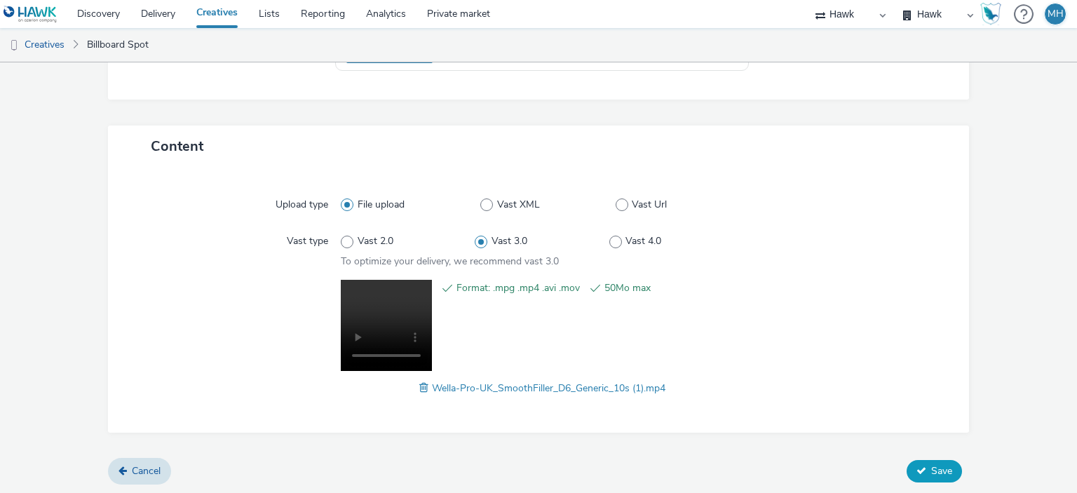
type input "GBR_Wella_HouseofWella_Smooth_Filler_D6_Generic_10s"
click at [917, 460] on button "Save" at bounding box center [934, 471] width 55 height 22
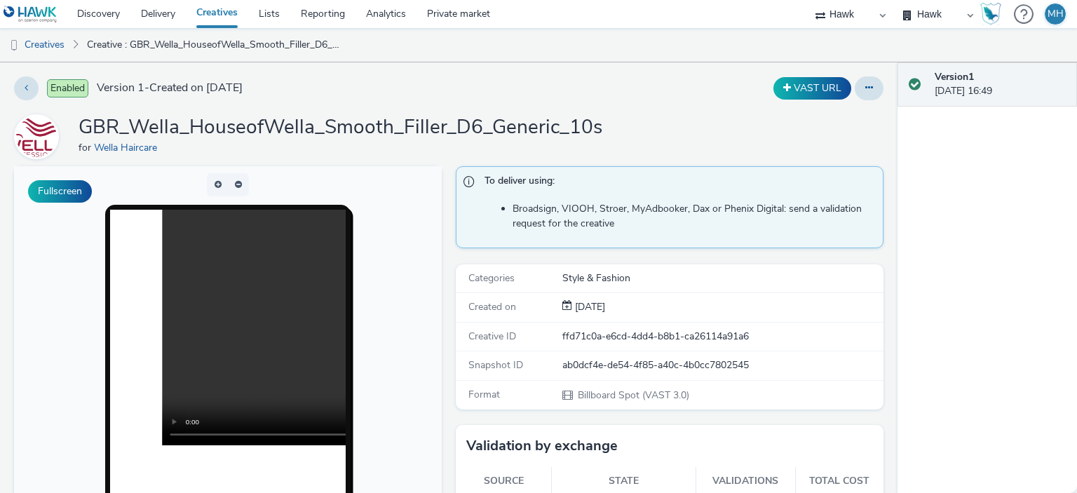
click at [201, 16] on link "Creatives" at bounding box center [217, 14] width 62 height 28
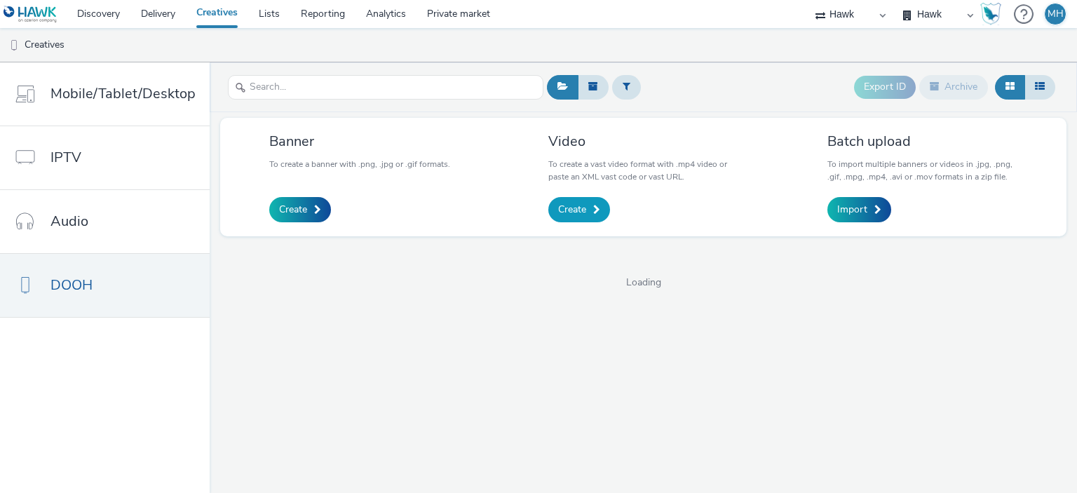
click at [601, 203] on link "Create" at bounding box center [579, 209] width 62 height 25
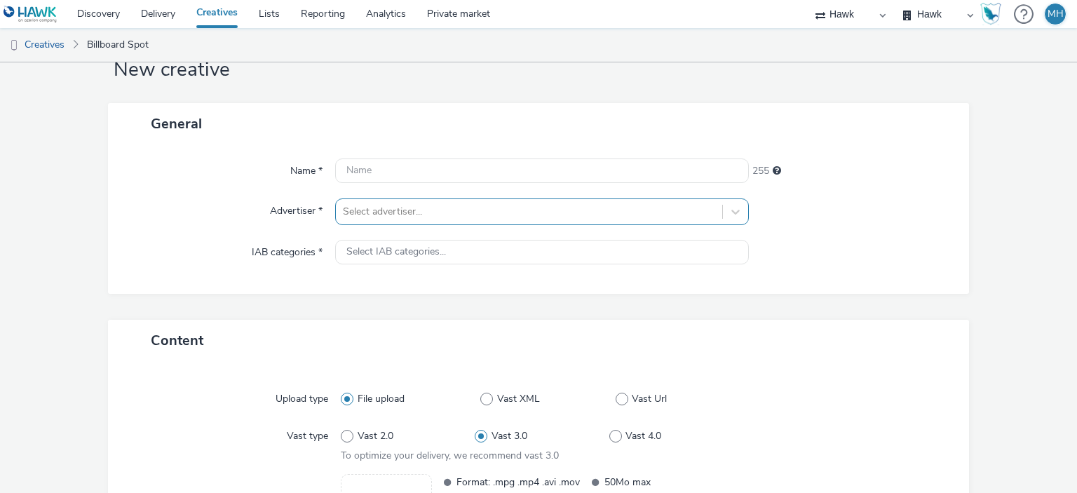
click at [417, 225] on div "Select advertiser..." at bounding box center [541, 211] width 413 height 27
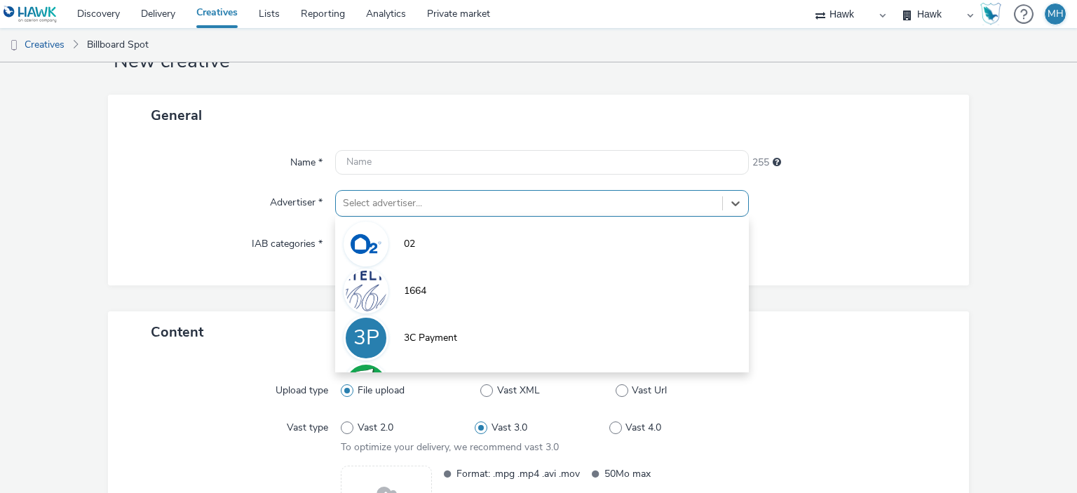
scroll to position [55, 0]
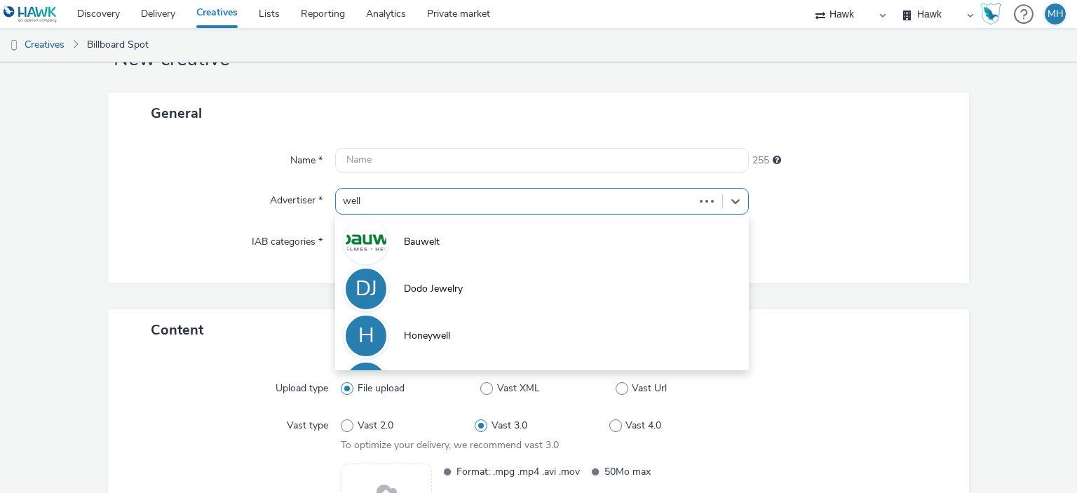
type input "wella"
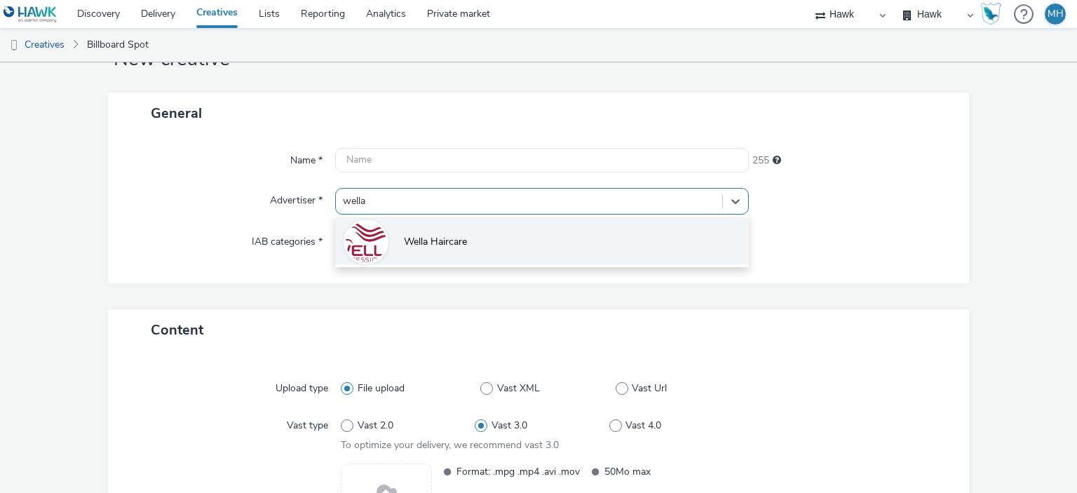
click at [418, 247] on span "Wella Haircare" at bounding box center [435, 242] width 63 height 14
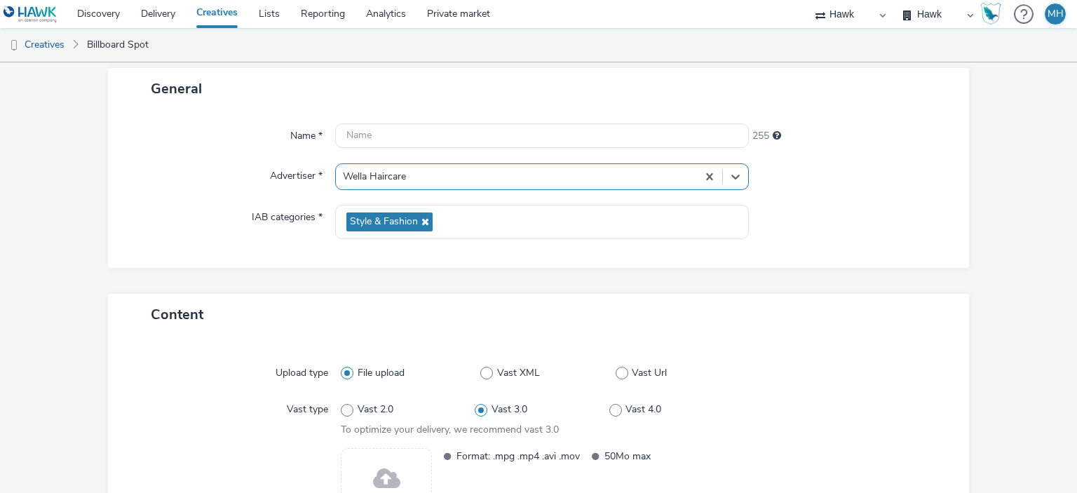
scroll to position [0, 0]
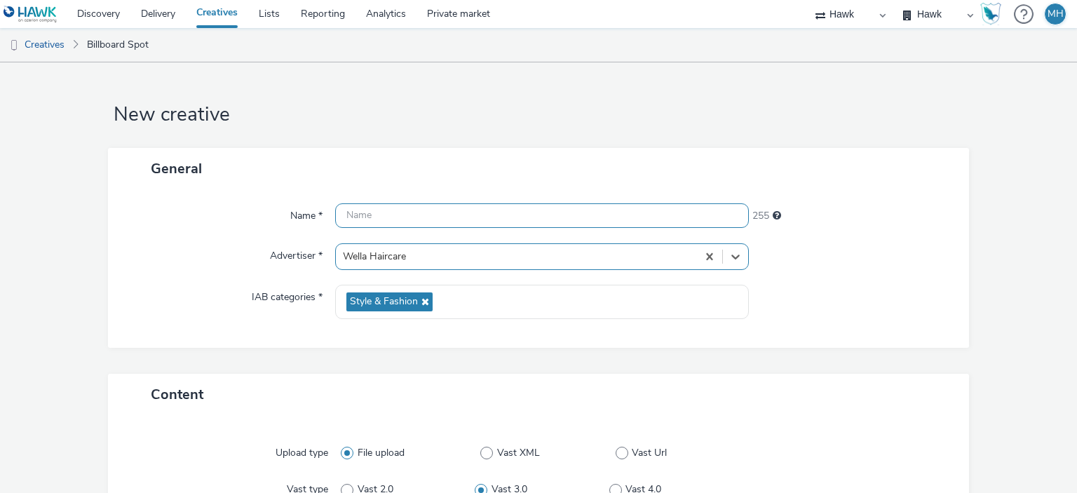
click at [419, 223] on input "text" at bounding box center [541, 215] width 413 height 25
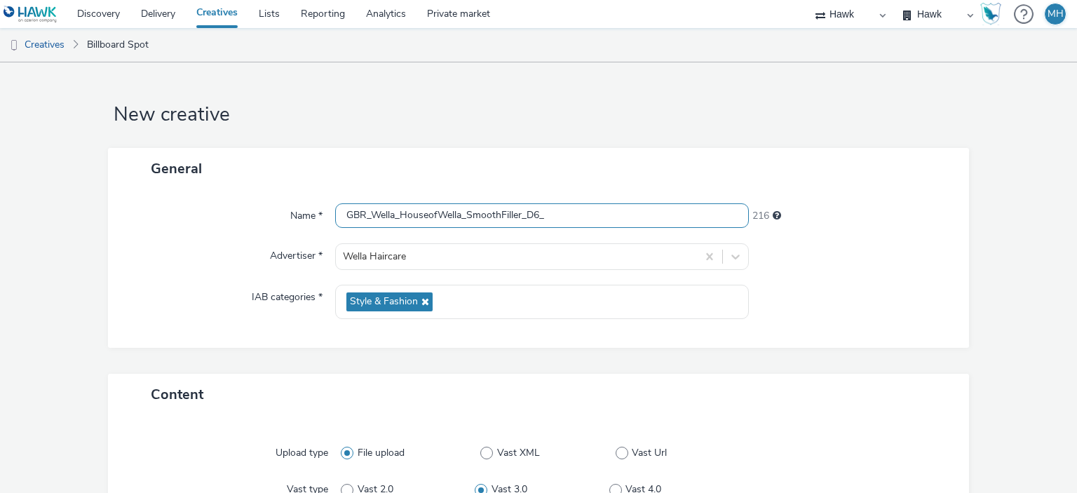
scroll to position [227, 0]
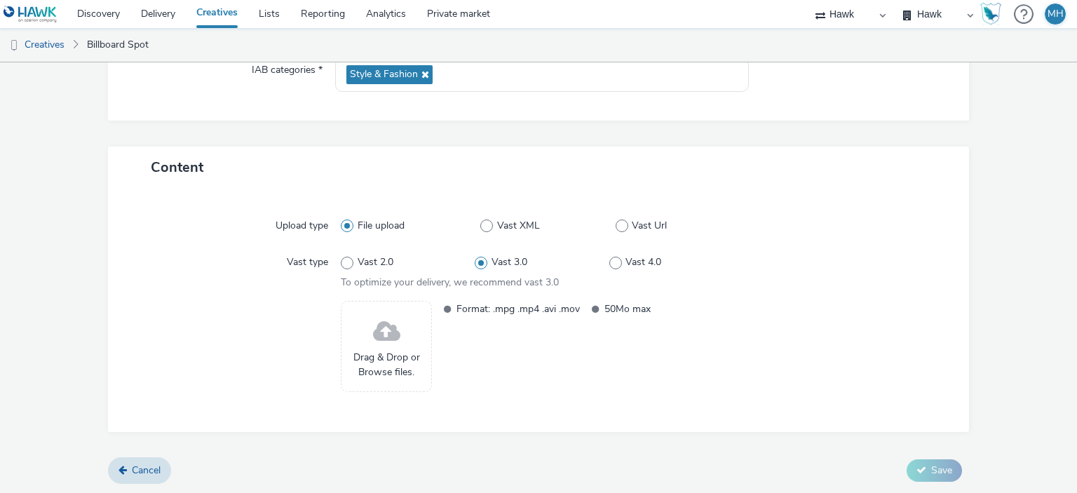
click at [377, 353] on span "Drag & Drop or Browse files." at bounding box center [387, 365] width 76 height 29
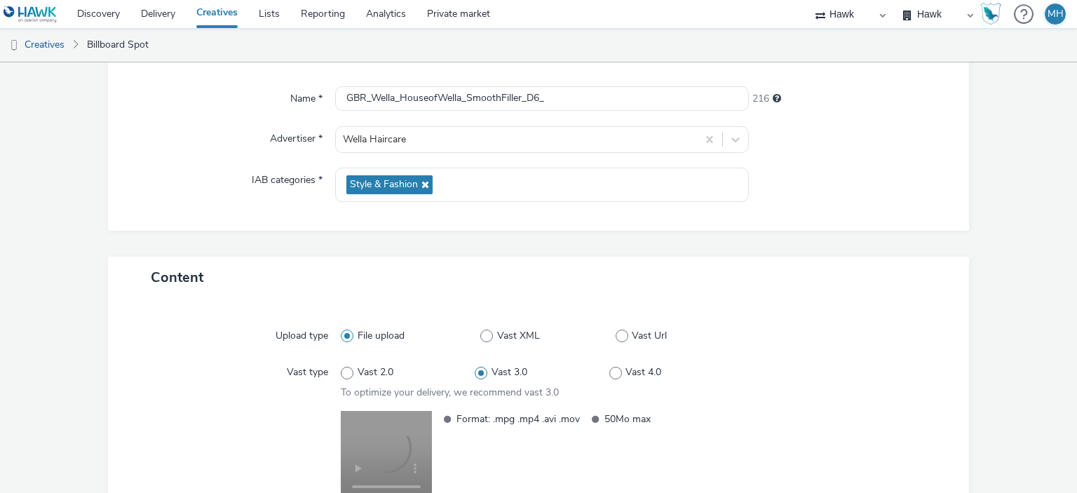
scroll to position [0, 0]
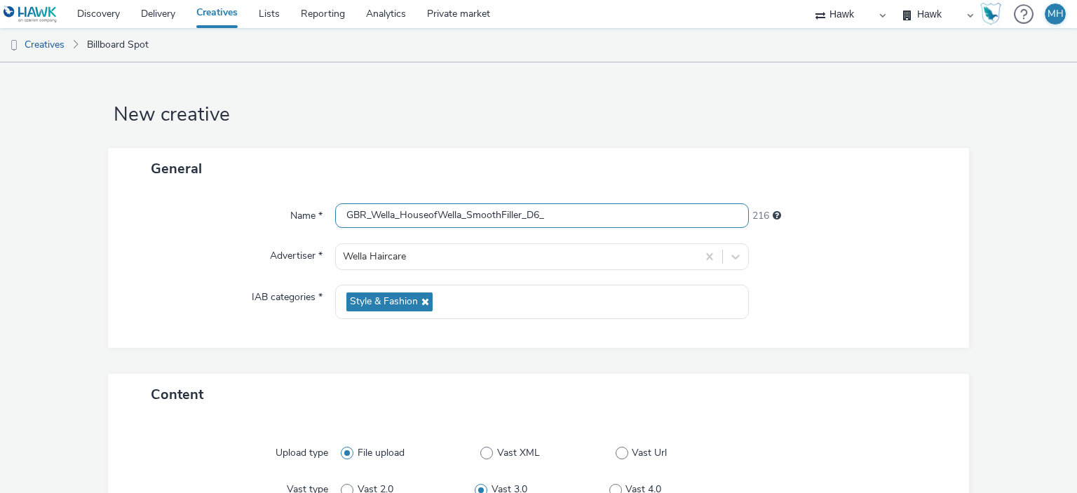
click at [586, 217] on input "GBR_Wella_HouseofWella_SmoothFiller_D6_" at bounding box center [541, 215] width 413 height 25
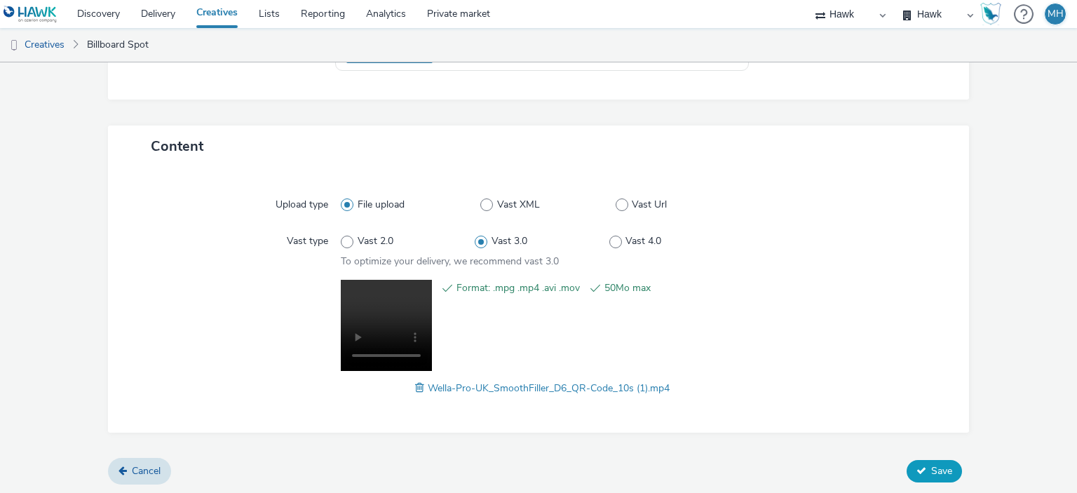
type input "GBR_Wella_HouseofWella_SmoothFiller_D6_QR"
click at [917, 467] on icon at bounding box center [922, 471] width 10 height 10
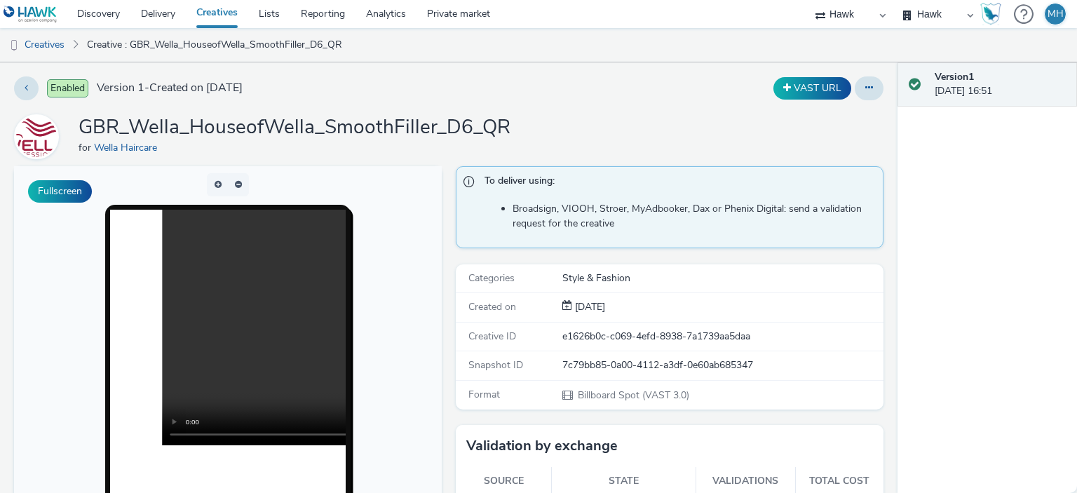
click at [235, 2] on link "Creatives" at bounding box center [217, 14] width 62 height 28
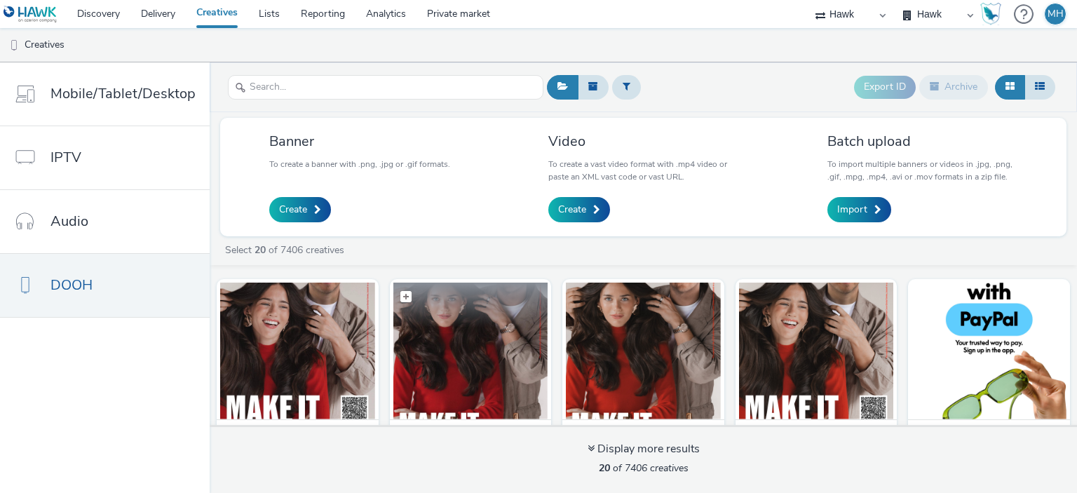
drag, startPoint x: 271, startPoint y: 346, endPoint x: 515, endPoint y: 360, distance: 244.5
click at [515, 360] on img at bounding box center [470, 351] width 155 height 137
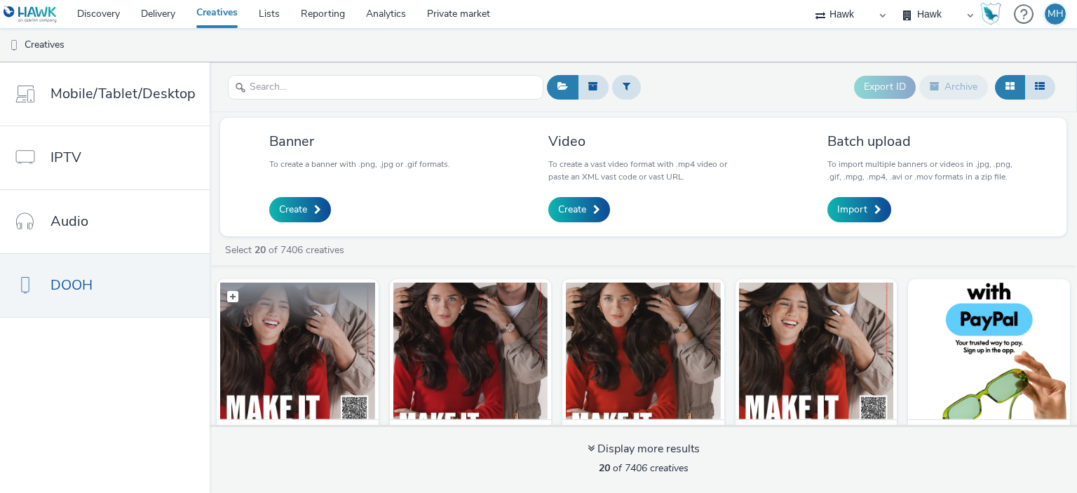
drag, startPoint x: 321, startPoint y: 309, endPoint x: 292, endPoint y: 361, distance: 59.0
drag, startPoint x: 292, startPoint y: 361, endPoint x: 304, endPoint y: 379, distance: 21.2
click at [304, 379] on img at bounding box center [297, 351] width 155 height 137
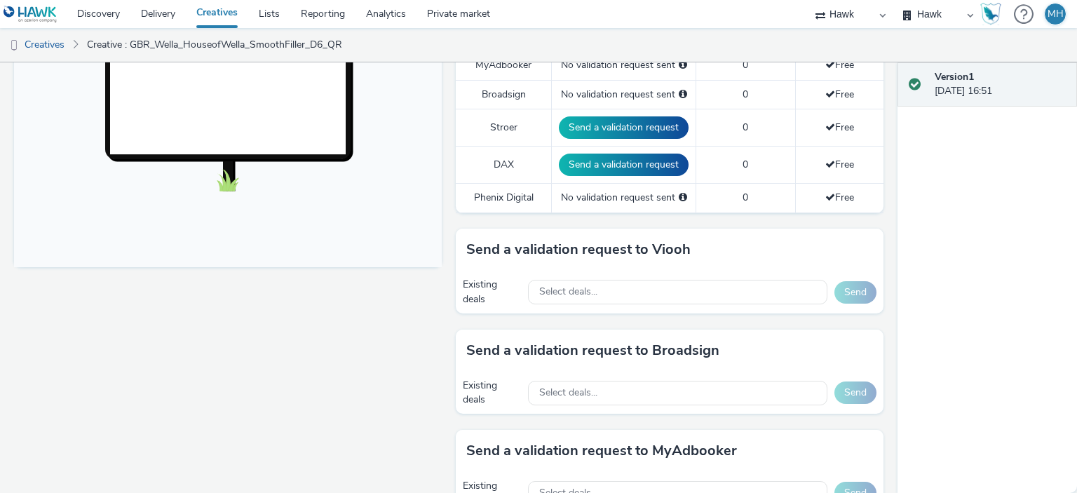
scroll to position [631, 0]
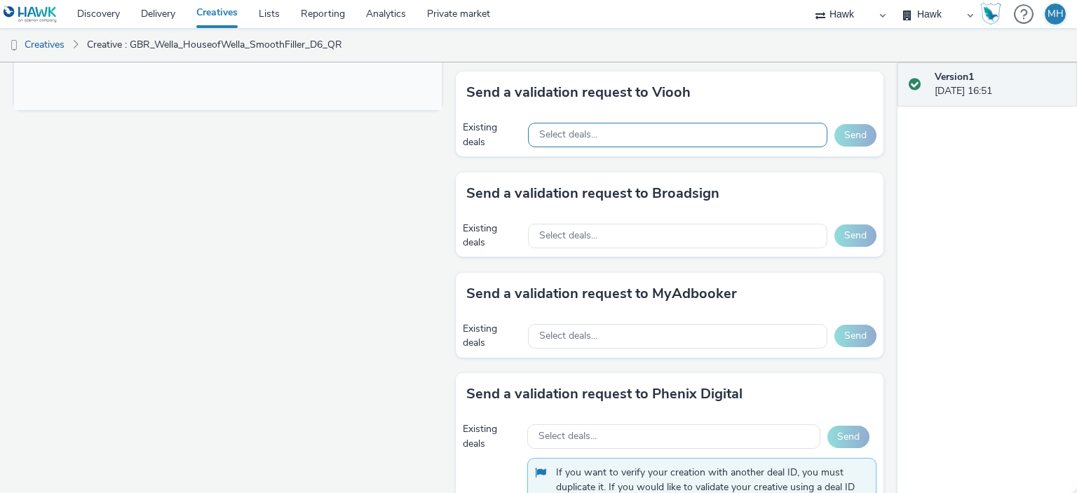
click at [599, 127] on div "Select deals..." at bounding box center [677, 135] width 299 height 25
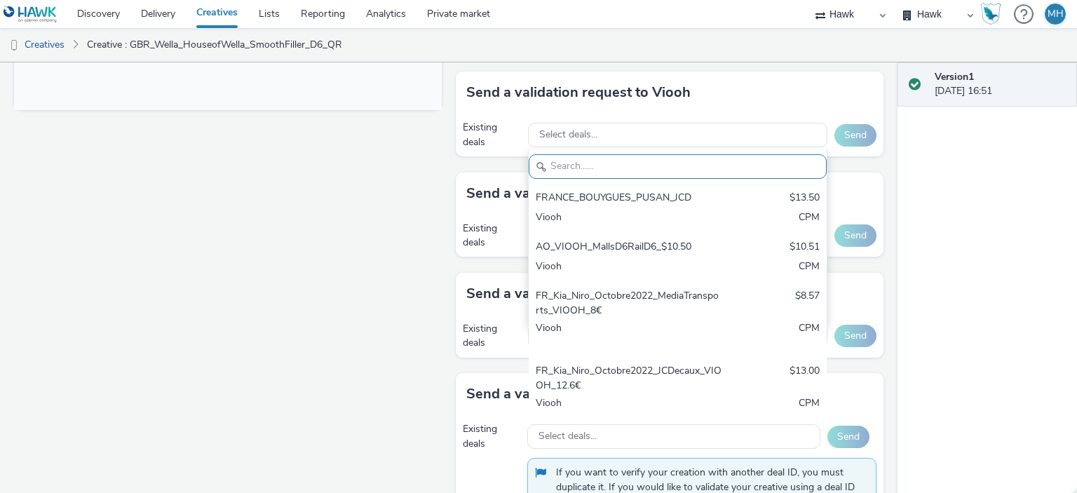
click at [595, 169] on input "text" at bounding box center [678, 166] width 298 height 25
paste input "PG_JCDecaux_WellaLondon"
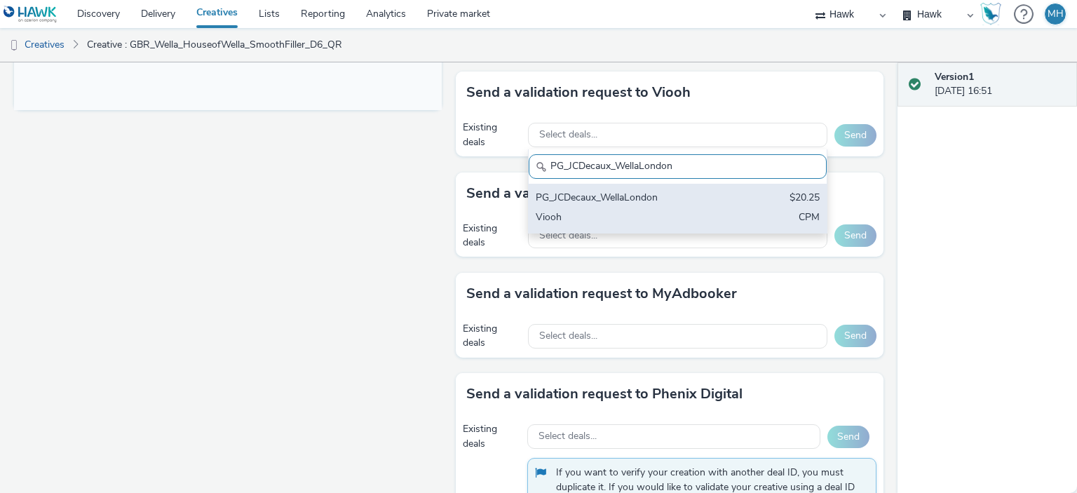
type input "PG_JCDecaux_WellaLondon"
click at [603, 184] on div "PG_JCDecaux_WellaLondon $20.25 Viooh CPM" at bounding box center [678, 208] width 298 height 49
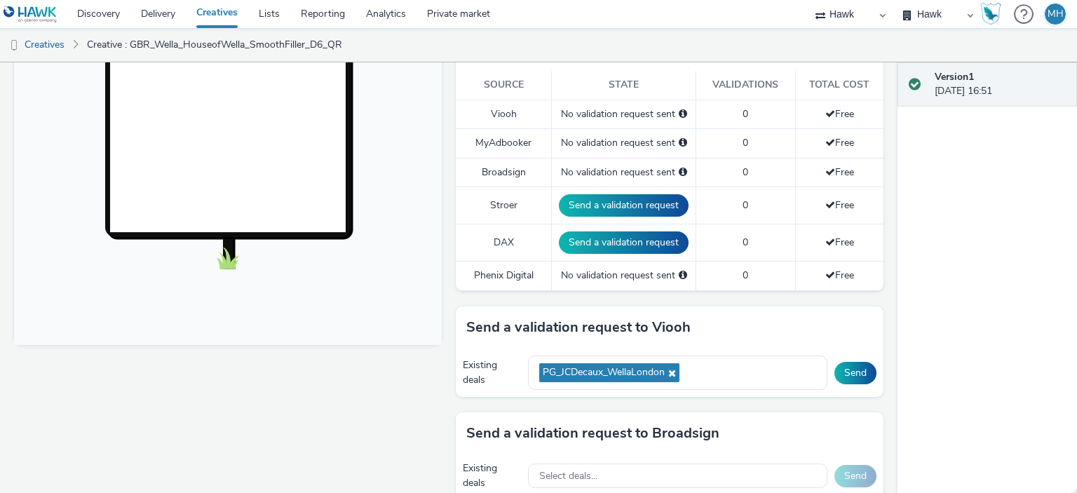
scroll to position [421, 0]
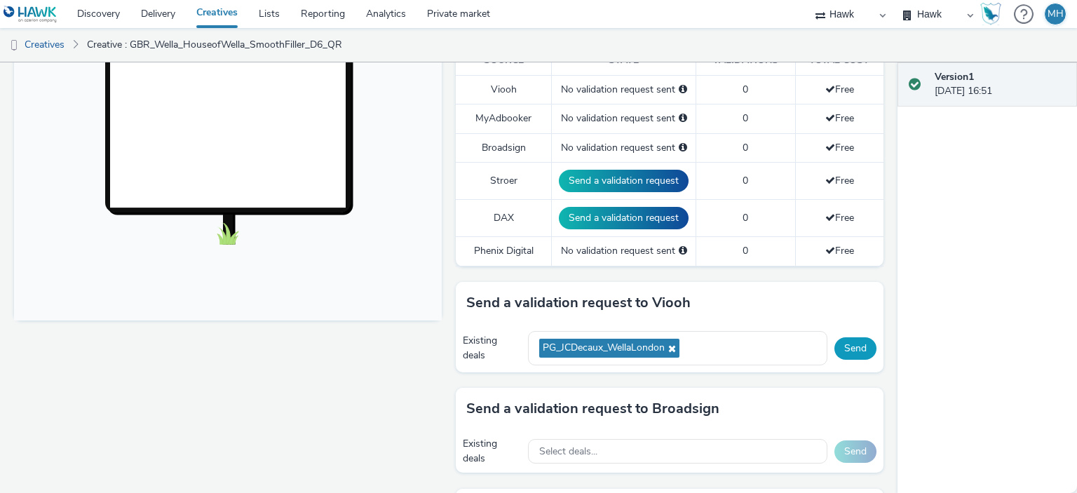
click at [847, 338] on button "Send" at bounding box center [856, 348] width 42 height 22
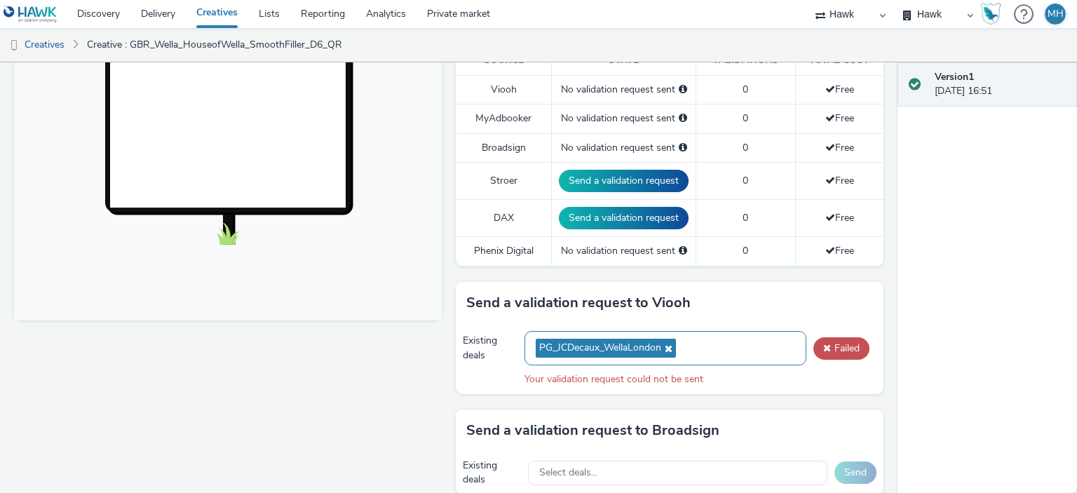
click at [727, 344] on div "PG_JCDecaux_WellaLondon" at bounding box center [666, 348] width 282 height 34
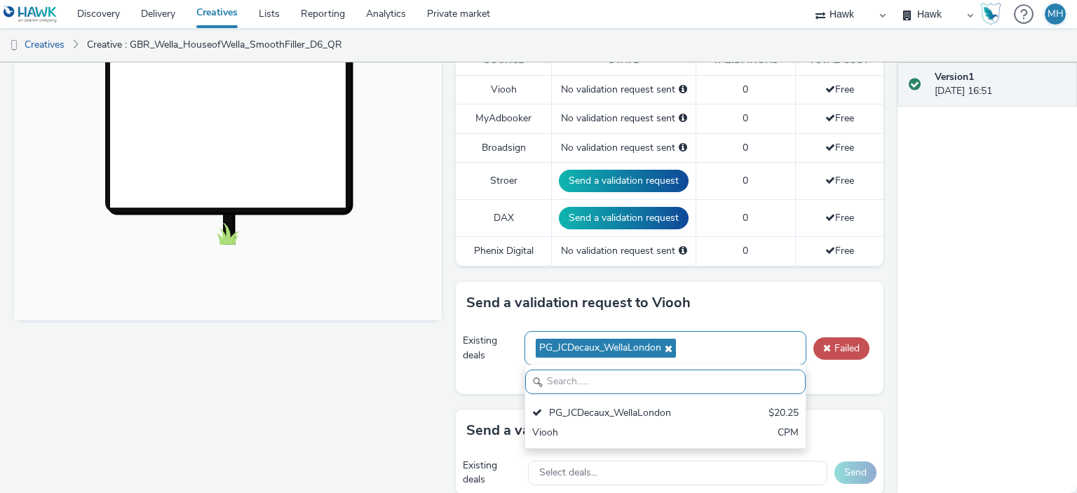
scroll to position [0, 0]
click at [662, 344] on icon at bounding box center [666, 349] width 11 height 10
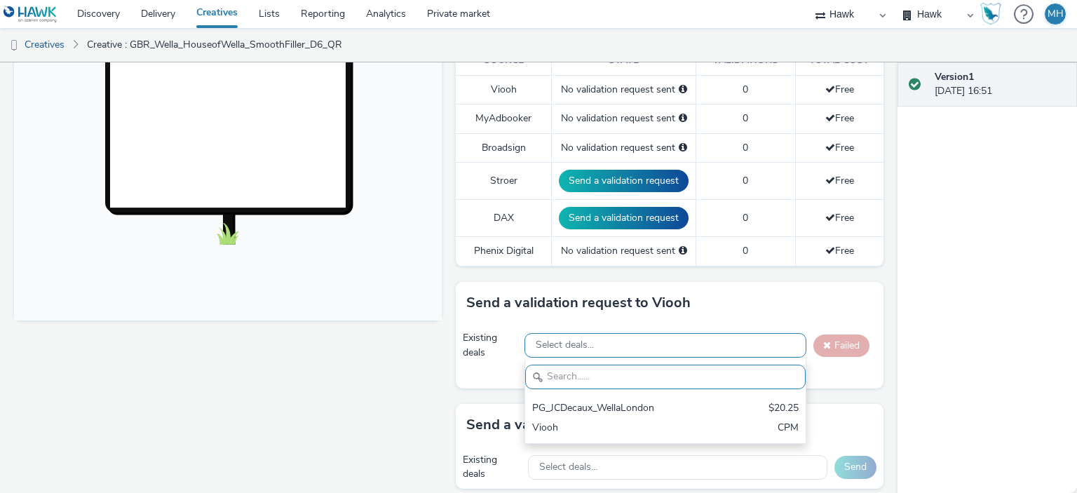
click at [642, 345] on div "Select deals..." at bounding box center [666, 345] width 282 height 25
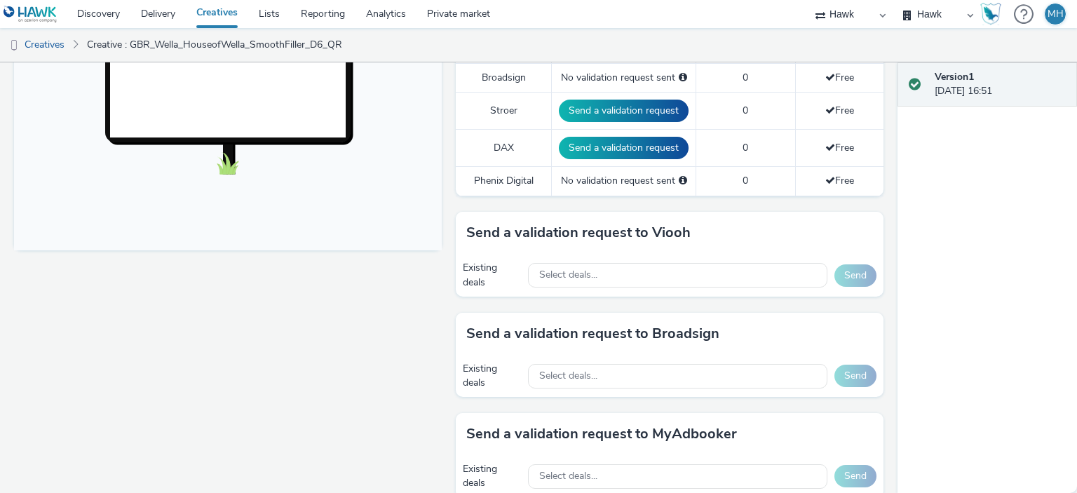
scroll to position [561, 0]
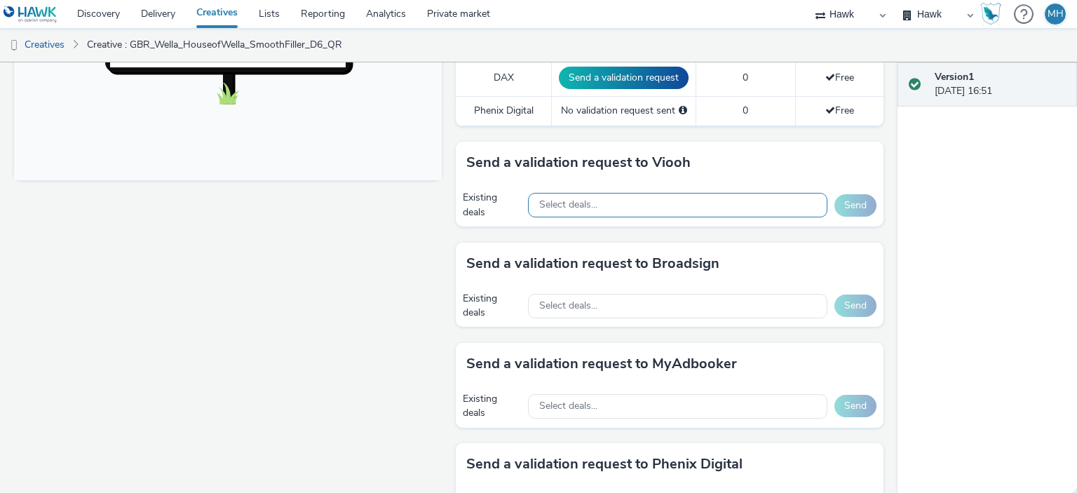
click at [551, 207] on span "Select deals..." at bounding box center [568, 205] width 58 height 12
paste input "PG_JCDecaux_WellaLondon"
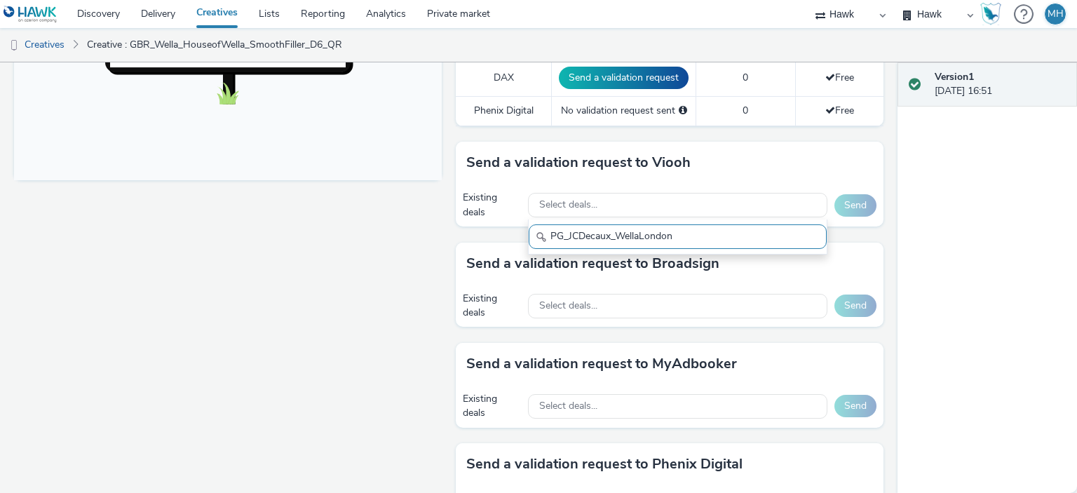
click at [593, 228] on input "PG_JCDecaux_WellaLondon" at bounding box center [678, 236] width 298 height 25
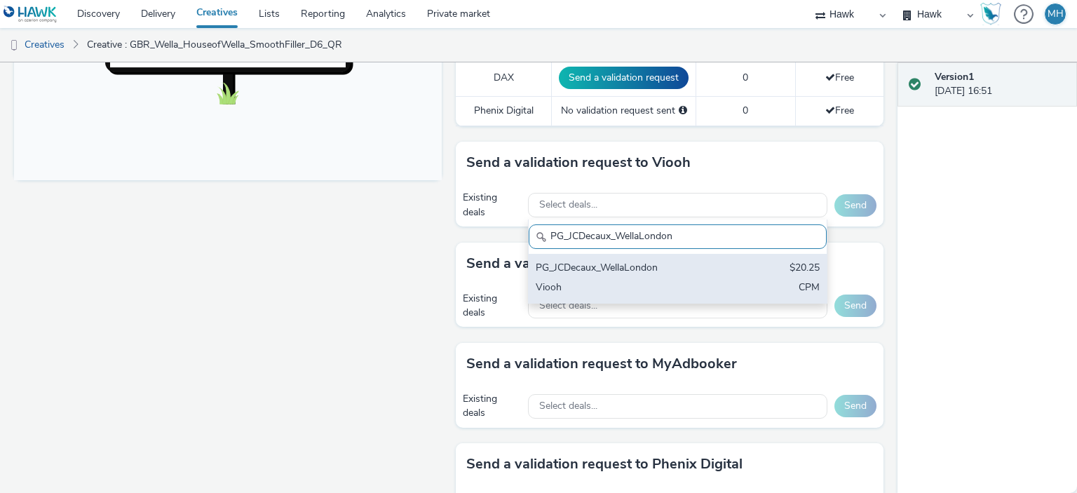
type input "PG_JCDecaux_WellaLondon"
click at [589, 255] on div "PG_JCDecaux_WellaLondon $20.25 Viooh CPM" at bounding box center [678, 278] width 298 height 49
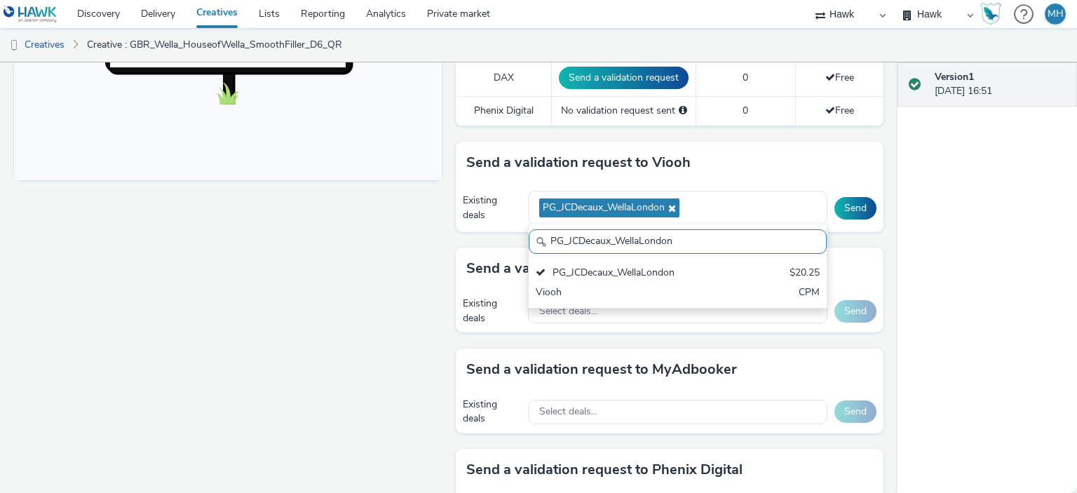
click at [808, 161] on div "Send a validation request to Viooh" at bounding box center [670, 163] width 428 height 42
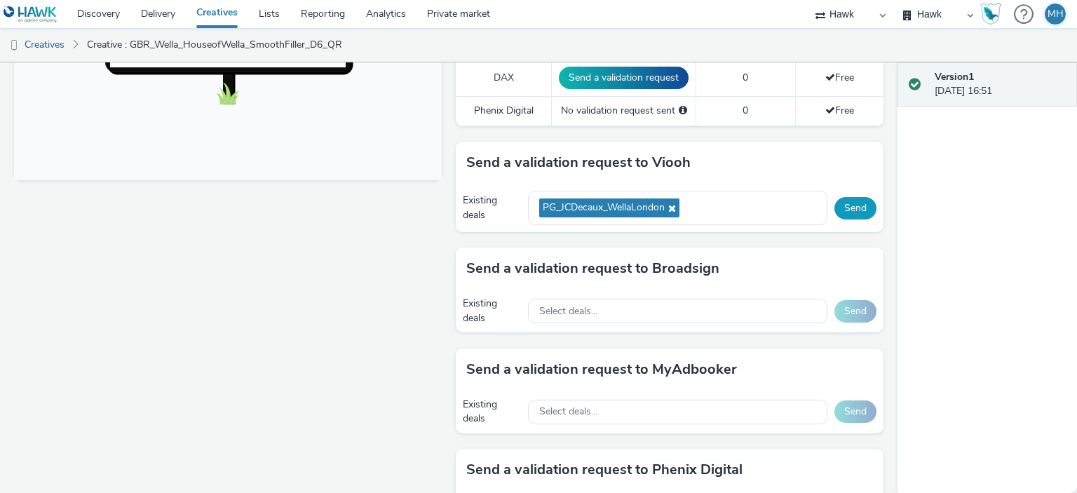
click at [859, 202] on button "Send" at bounding box center [856, 208] width 42 height 22
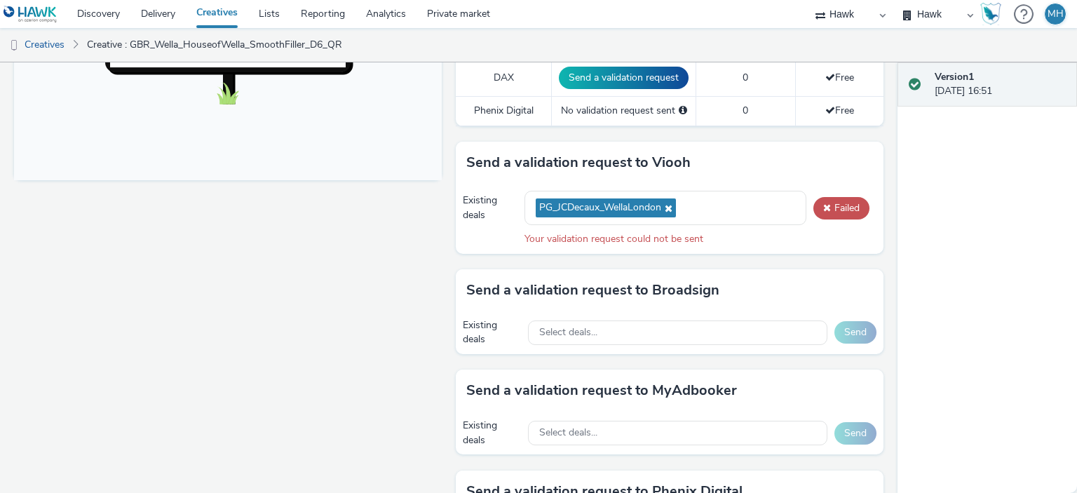
click at [832, 190] on div "Existing deals PG_JCDecaux_WellaLondon Failed Your validation request could not…" at bounding box center [670, 218] width 428 height 69
click at [835, 197] on button "Failed" at bounding box center [842, 208] width 56 height 22
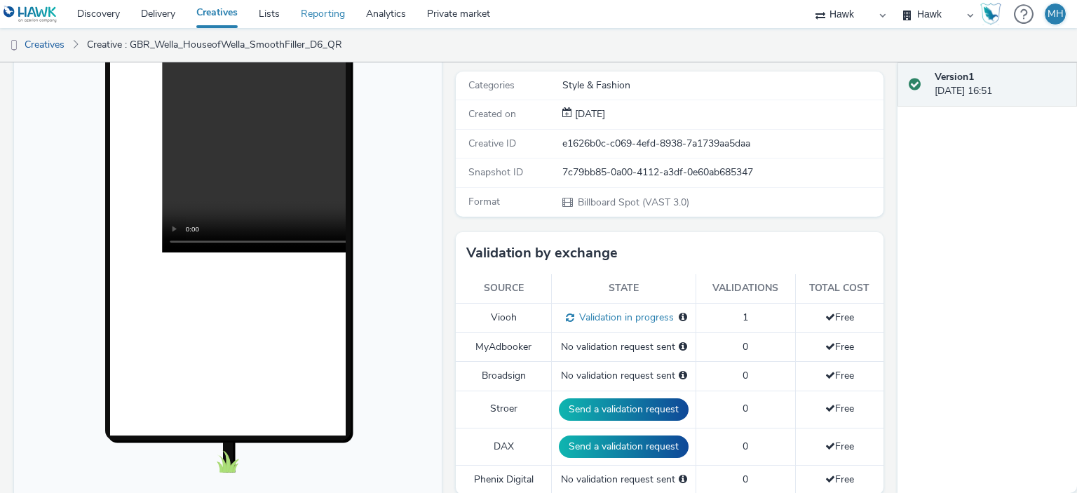
scroll to position [140, 0]
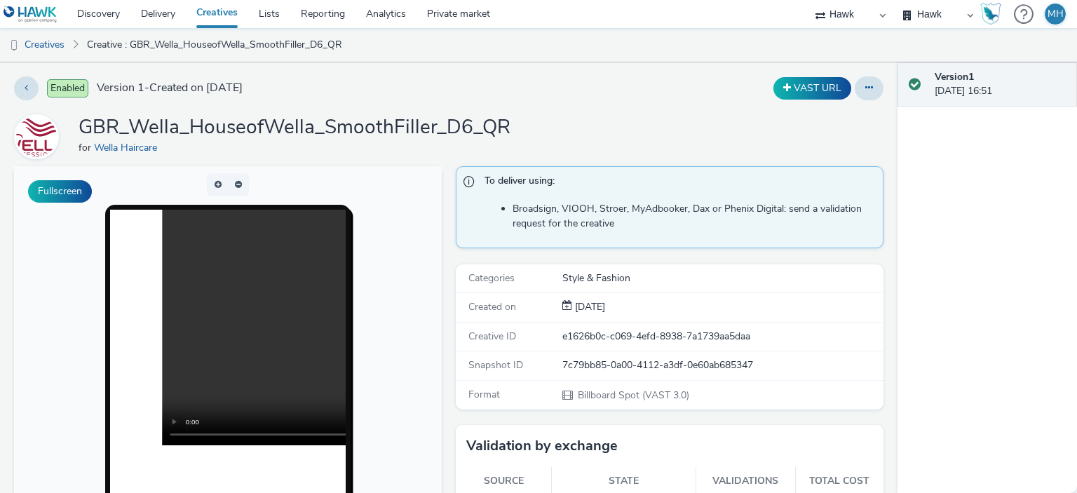
click at [205, 11] on link "Creatives" at bounding box center [217, 14] width 62 height 28
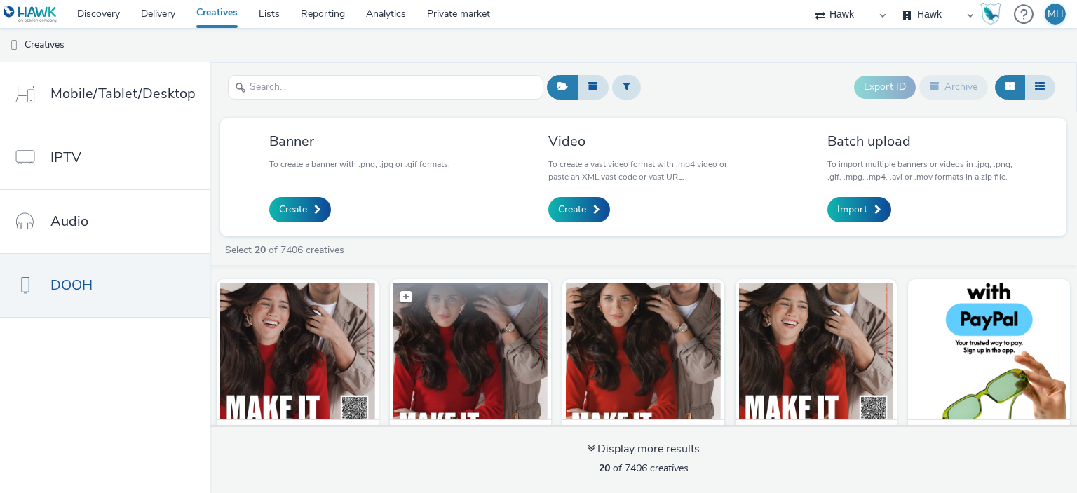
click at [448, 330] on img at bounding box center [470, 351] width 155 height 137
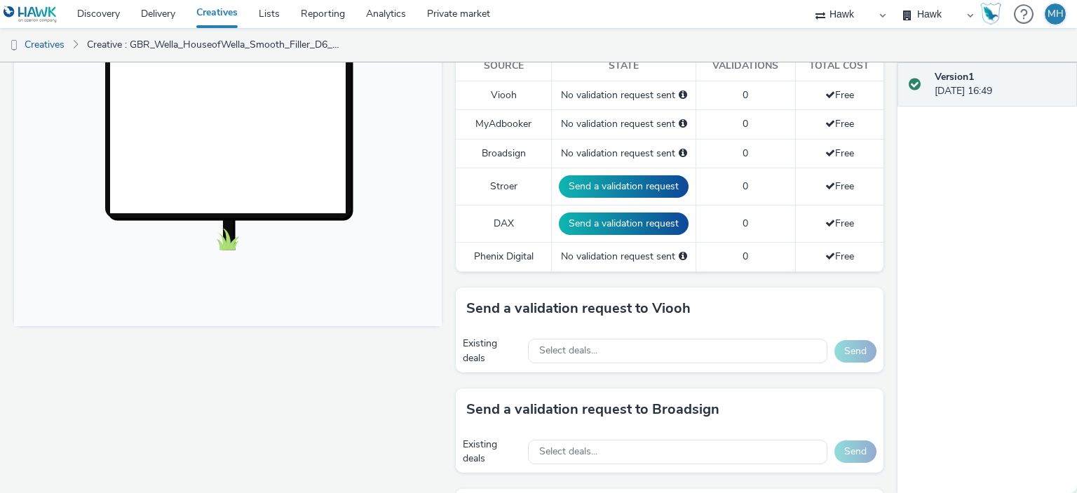
scroll to position [491, 0]
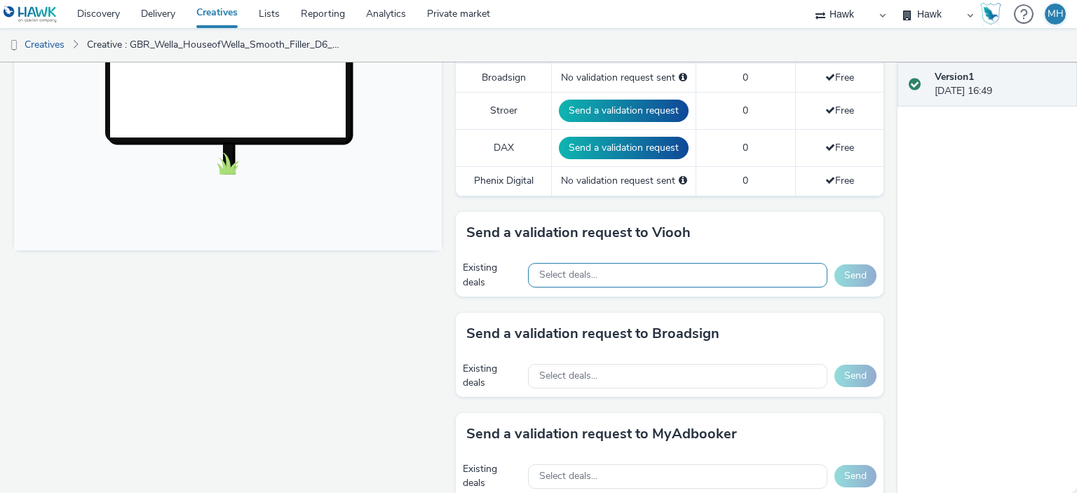
click at [572, 263] on div "Select deals..." at bounding box center [677, 275] width 299 height 25
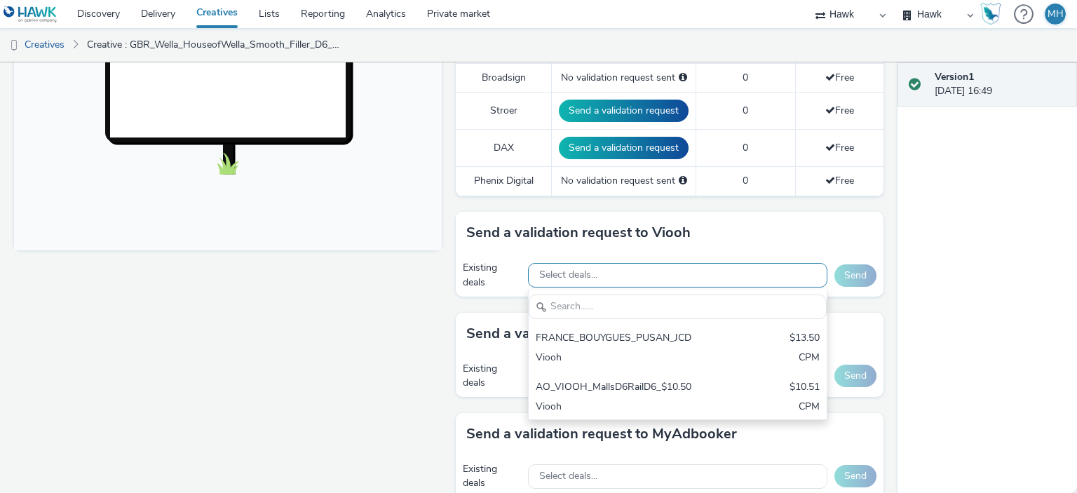
scroll to position [0, 0]
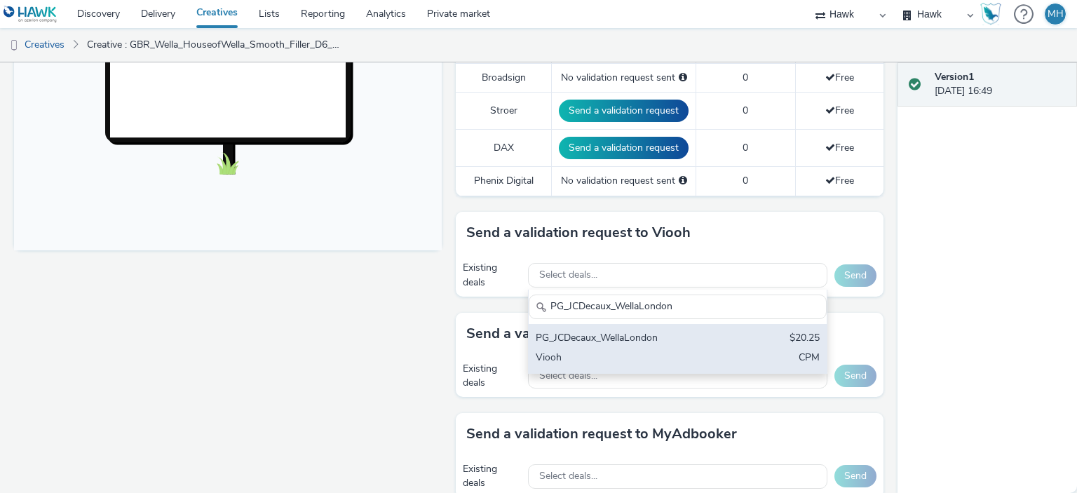
type input "PG_JCDecaux_WellaLondon"
click at [591, 333] on div "PG_JCDecaux_WellaLondon" at bounding box center [629, 339] width 187 height 16
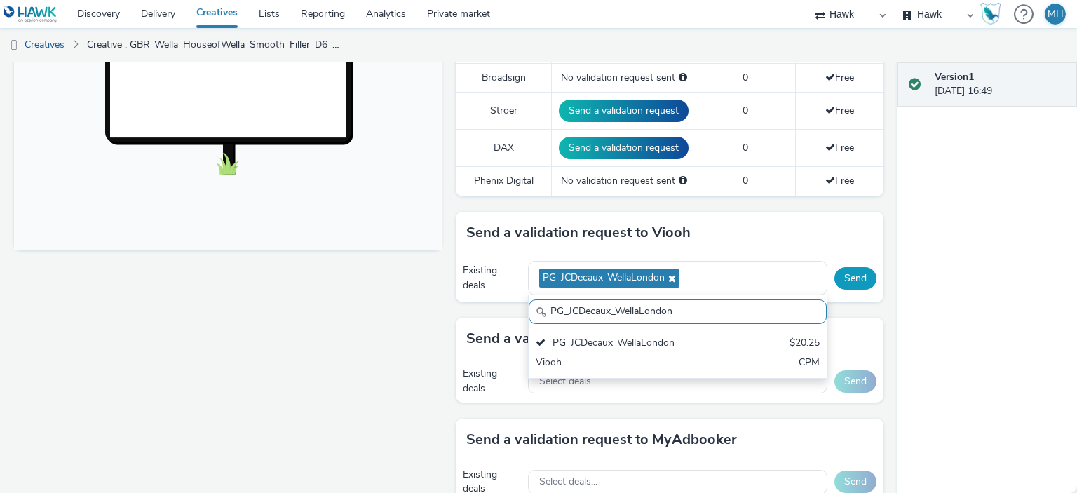
click at [841, 276] on button "Send" at bounding box center [856, 278] width 42 height 22
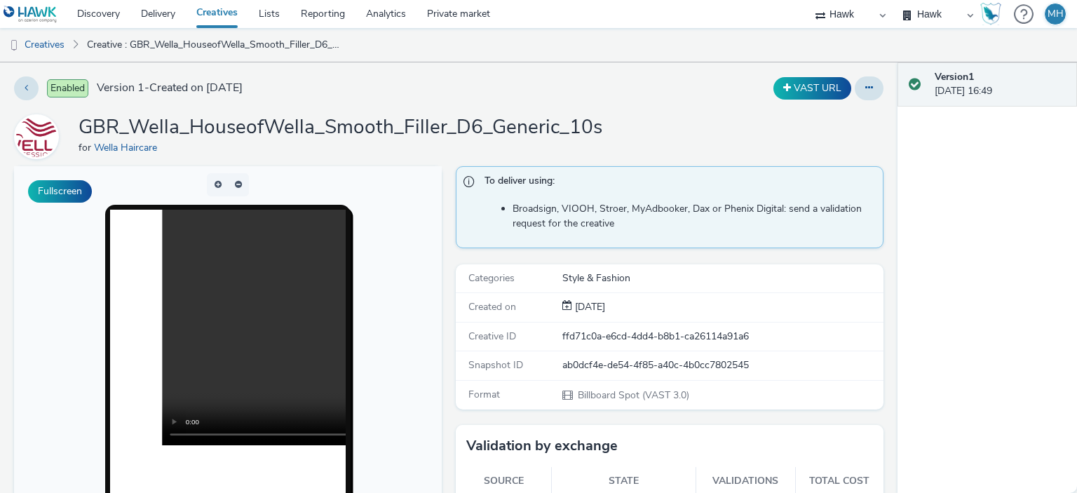
click at [228, 20] on link "Creatives" at bounding box center [217, 14] width 62 height 28
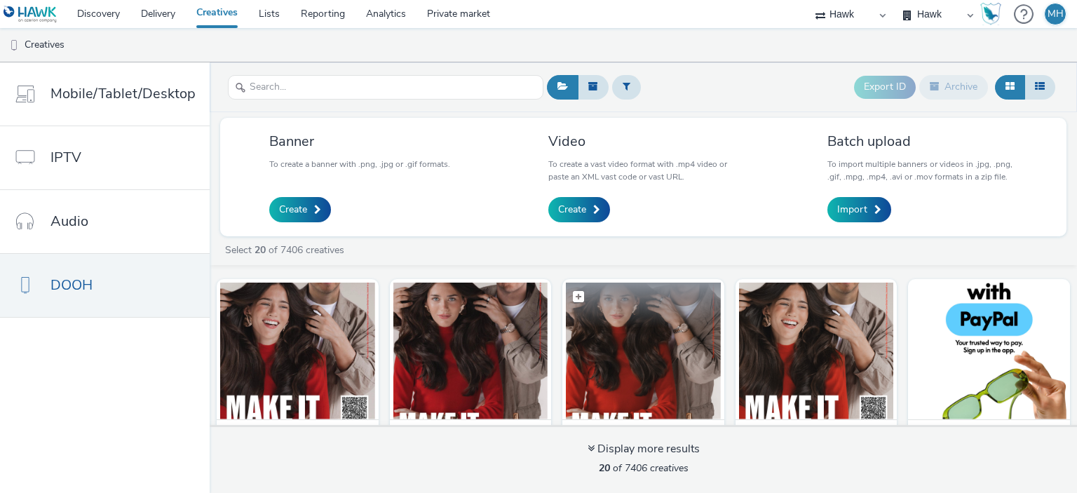
click at [640, 342] on img at bounding box center [643, 351] width 155 height 137
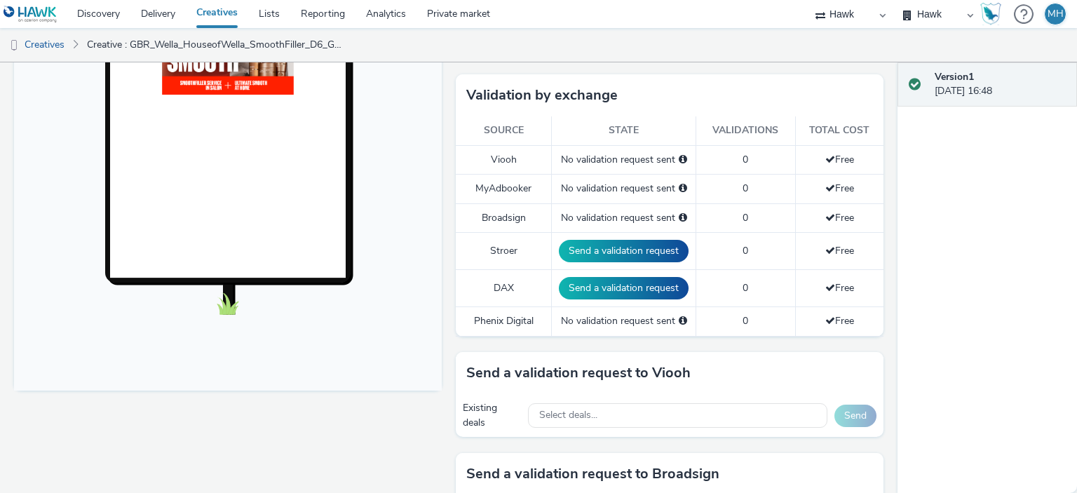
scroll to position [491, 0]
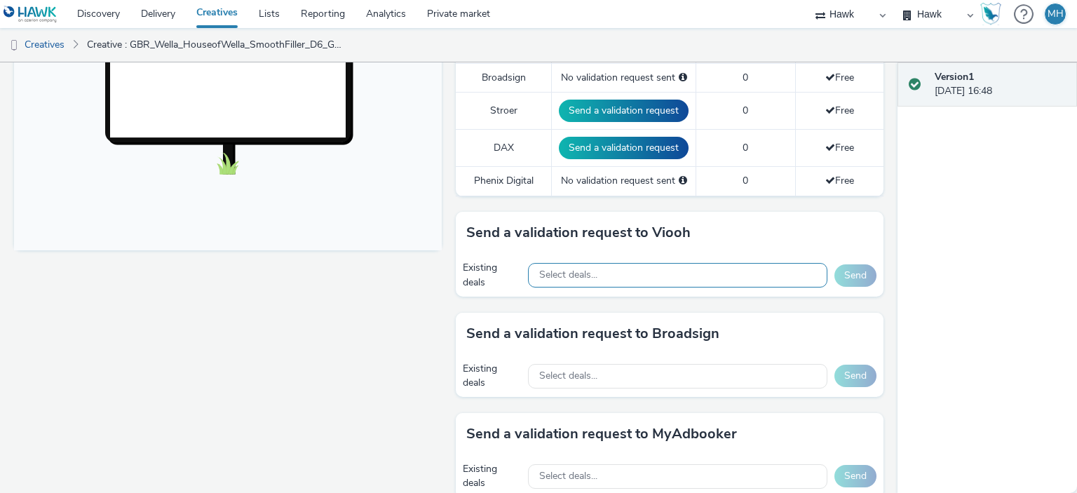
click at [614, 271] on div "Select deals..." at bounding box center [677, 275] width 299 height 25
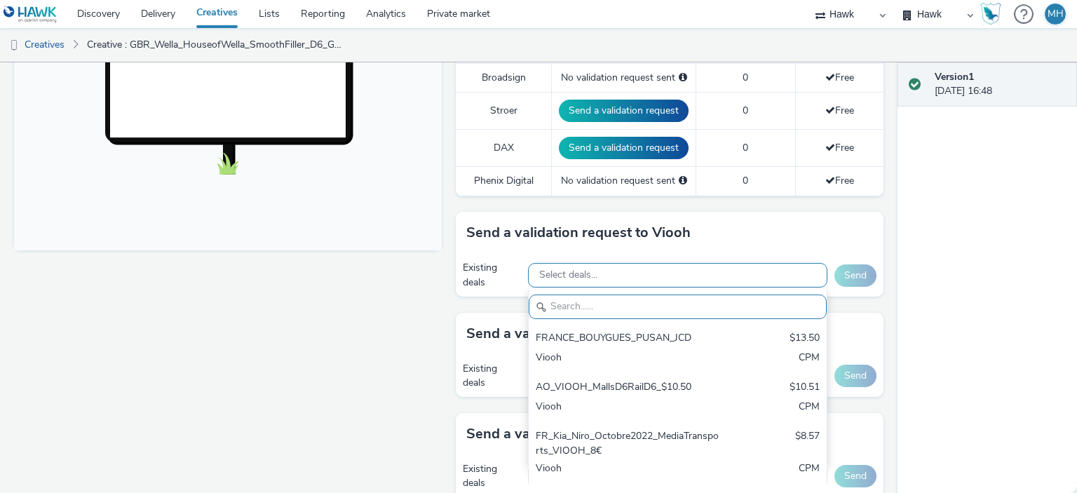
paste input "PG_JCDecaux_WellaLondon"
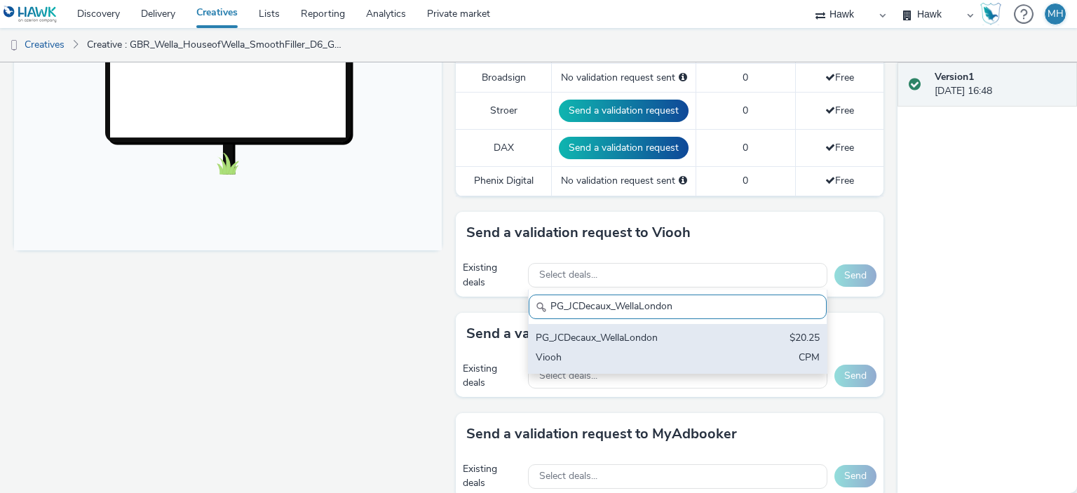
type input "PG_JCDecaux_WellaLondon"
click at [619, 346] on div "PG_JCDecaux_WellaLondon $20.25 Viooh CPM" at bounding box center [678, 348] width 298 height 49
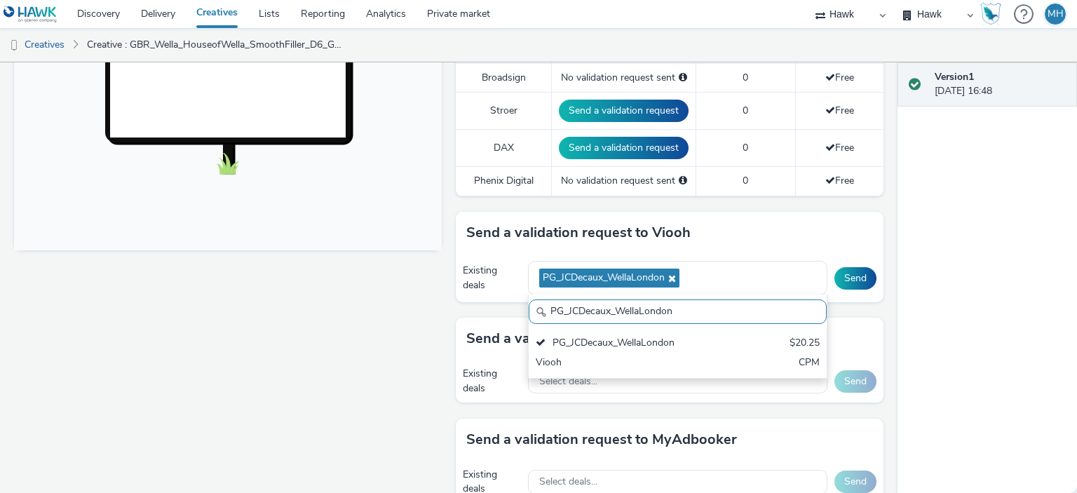
click at [847, 222] on div "Send a validation request to Viooh" at bounding box center [670, 233] width 428 height 42
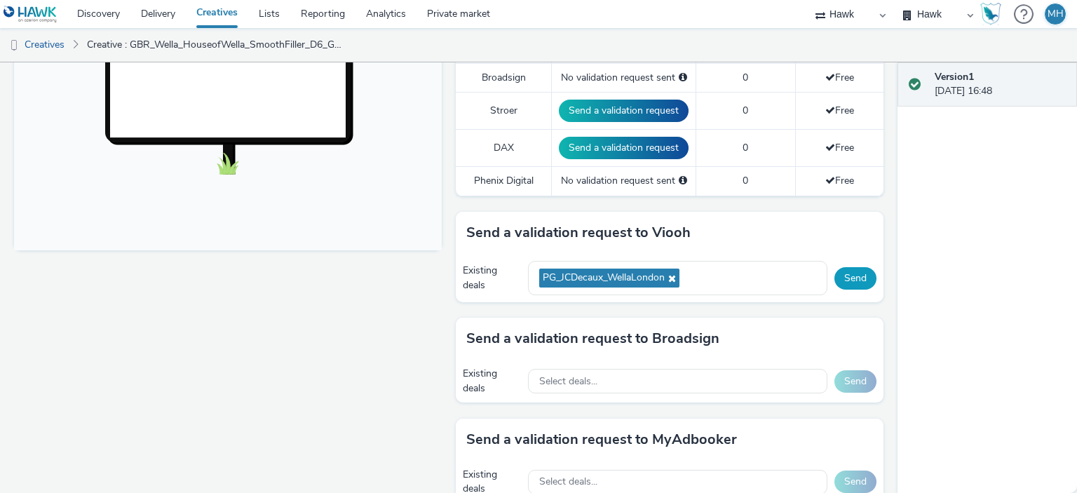
click at [844, 271] on button "Send" at bounding box center [856, 278] width 42 height 22
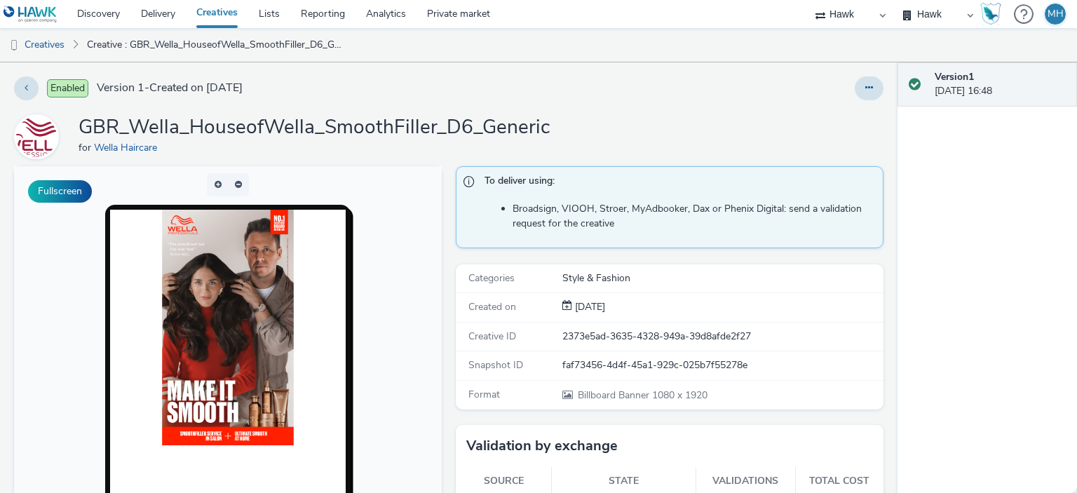
drag, startPoint x: 234, startPoint y: 11, endPoint x: 241, endPoint y: 25, distance: 15.1
click at [234, 11] on link "Creatives" at bounding box center [217, 14] width 62 height 28
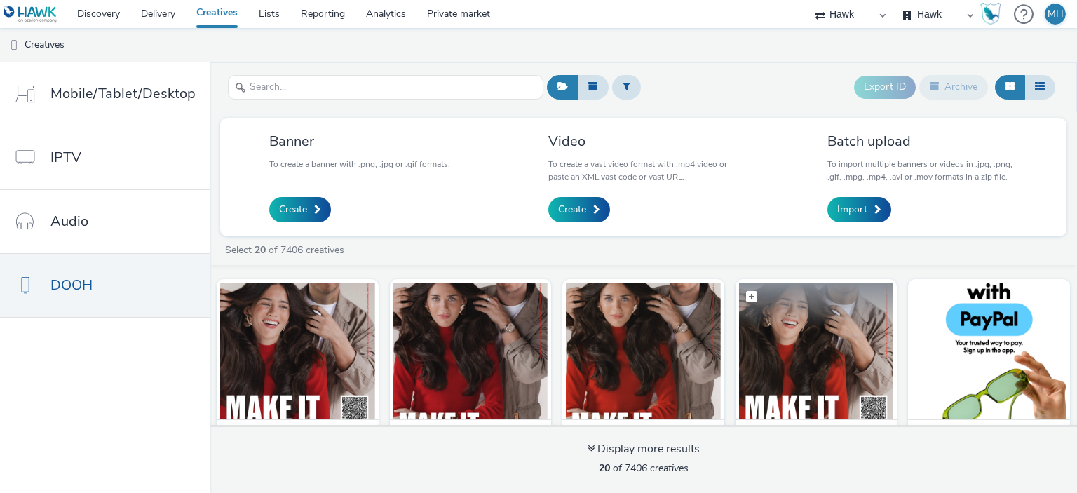
click at [819, 307] on figcaption at bounding box center [816, 305] width 155 height 45
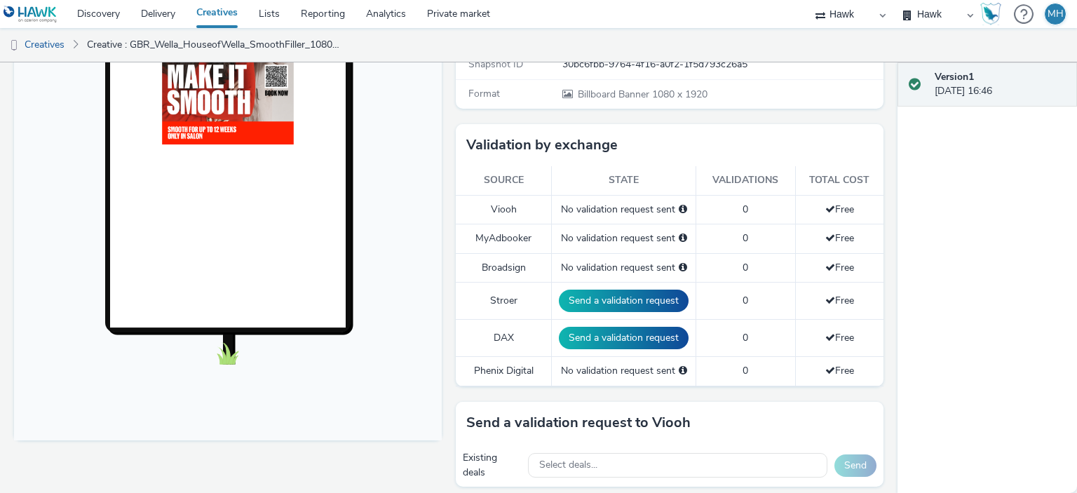
scroll to position [421, 0]
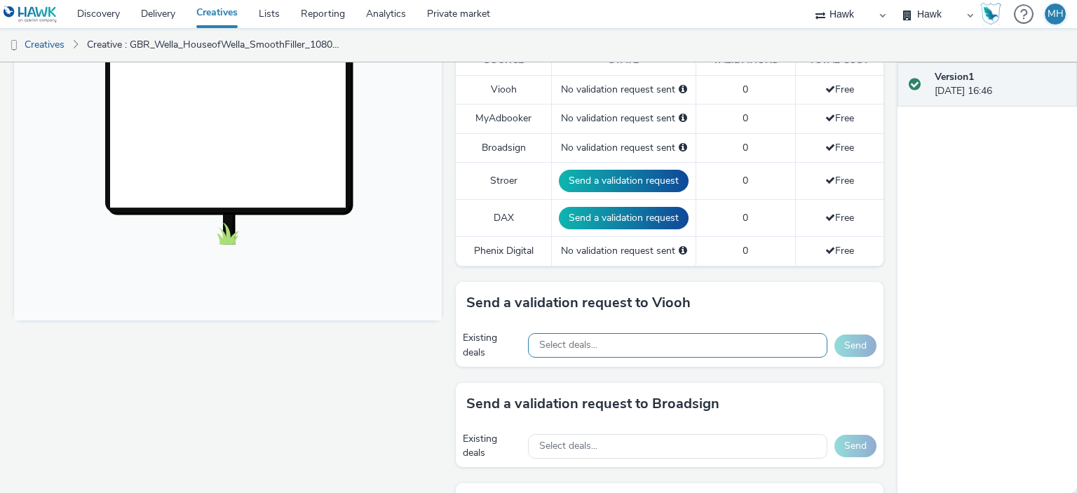
drag, startPoint x: 598, startPoint y: 361, endPoint x: 586, endPoint y: 348, distance: 17.4
click at [586, 348] on div "Existing deals Select deals... Send" at bounding box center [670, 345] width 428 height 43
click at [585, 347] on span "Select deals..." at bounding box center [568, 345] width 58 height 12
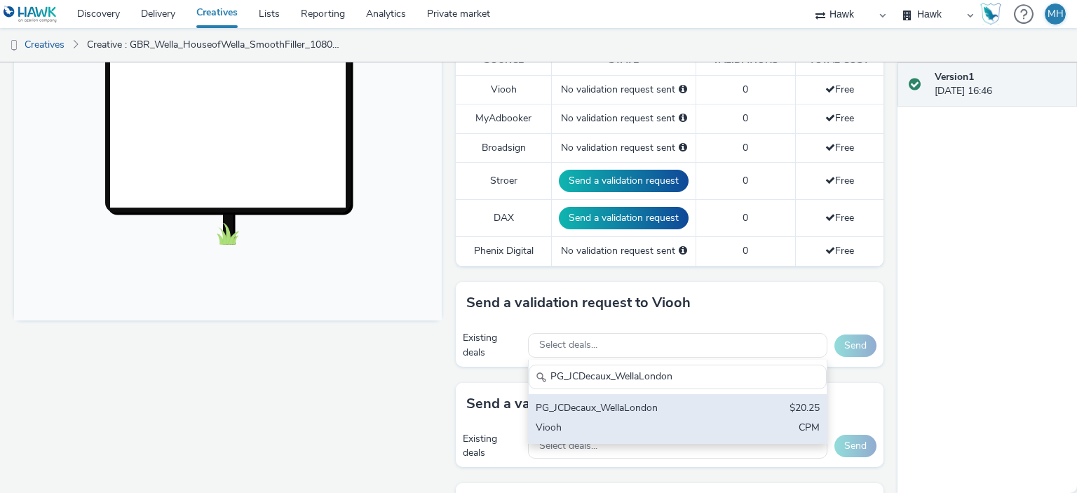
type input "PG_JCDecaux_WellaLondon"
click at [605, 423] on div "Viooh" at bounding box center [629, 429] width 187 height 16
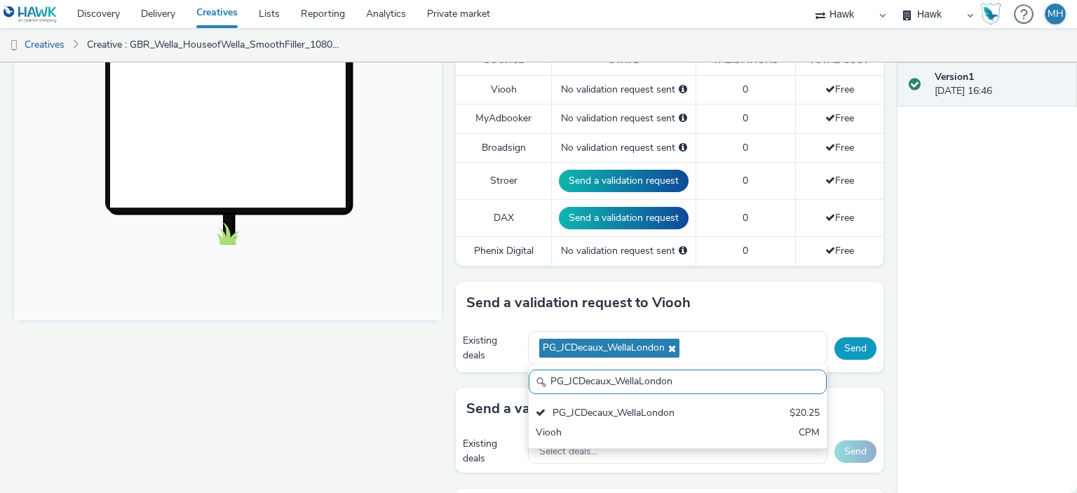
click at [864, 342] on button "Send" at bounding box center [856, 348] width 42 height 22
